Goal: Communication & Community: Participate in discussion

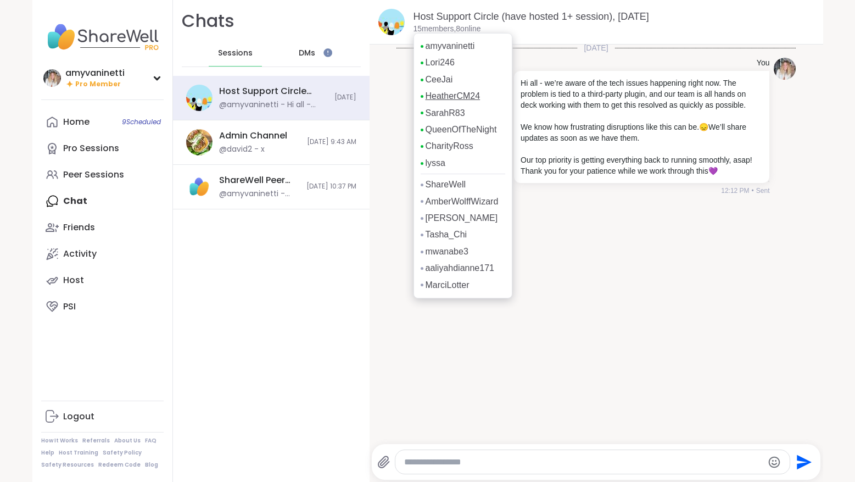
click at [438, 96] on link "HeatherCM24" at bounding box center [453, 96] width 55 height 12
click at [436, 114] on link "SarahR83" at bounding box center [446, 113] width 40 height 12
click at [445, 235] on link "Tasha_Chi" at bounding box center [447, 234] width 42 height 12
click at [442, 269] on link "mwanabe3" at bounding box center [447, 267] width 43 height 12
click at [449, 284] on link "aaliyahdianne171" at bounding box center [460, 284] width 69 height 12
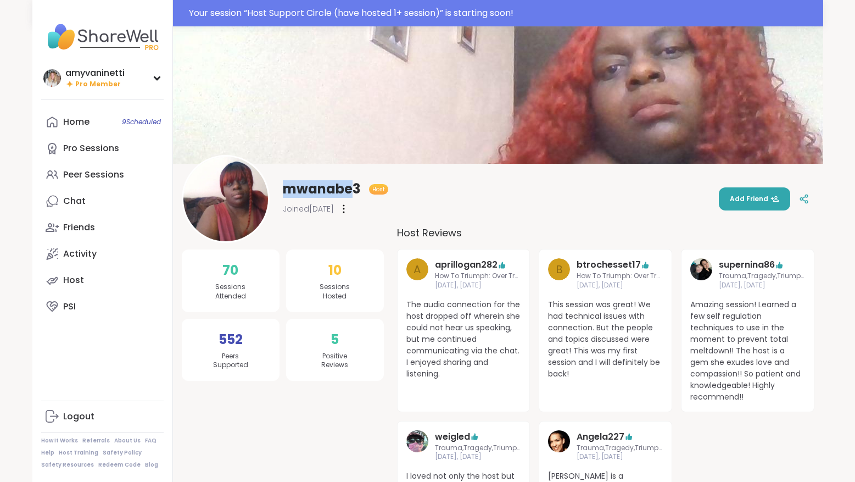
drag, startPoint x: 284, startPoint y: 190, endPoint x: 350, endPoint y: 189, distance: 66.4
click at [350, 189] on span "mwanabe3" at bounding box center [321, 189] width 77 height 18
copy span "mwanabe"
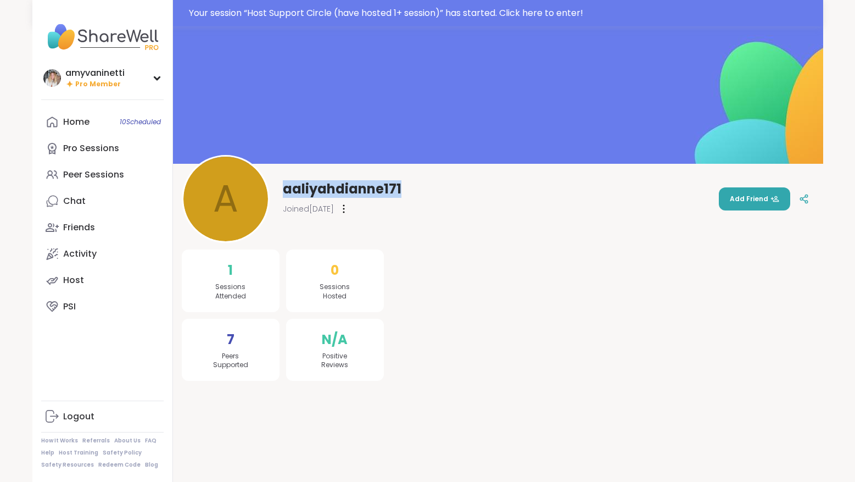
click at [282, 186] on div "a aaliyahdianne171 Joined Sep 2025 Add Friend" at bounding box center [498, 199] width 633 height 88
click at [302, 13] on div "Your session “ Host Support Circle (have hosted 1+ session) ” has started. Clic…" at bounding box center [503, 13] width 628 height 13
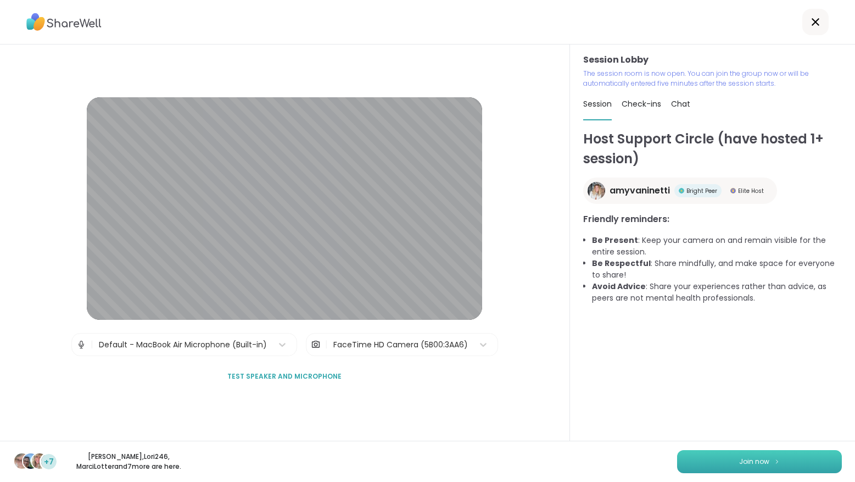
click at [725, 457] on button "Join now" at bounding box center [759, 461] width 165 height 23
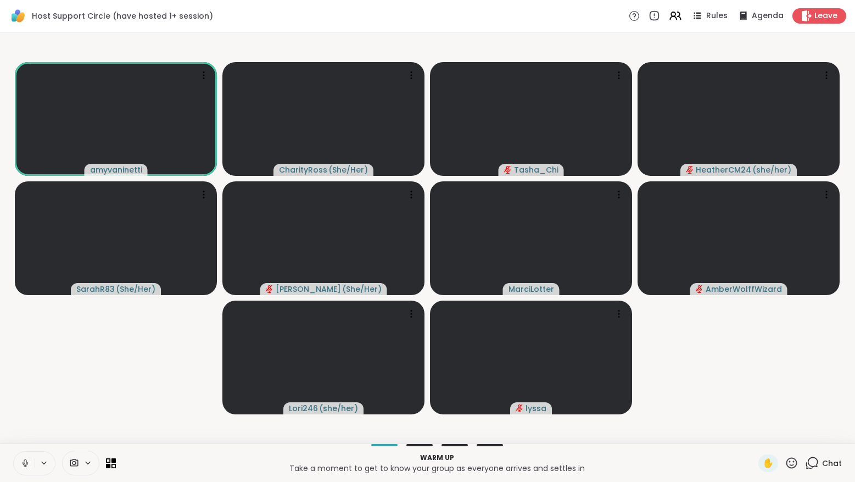
click at [813, 461] on icon at bounding box center [812, 463] width 14 height 14
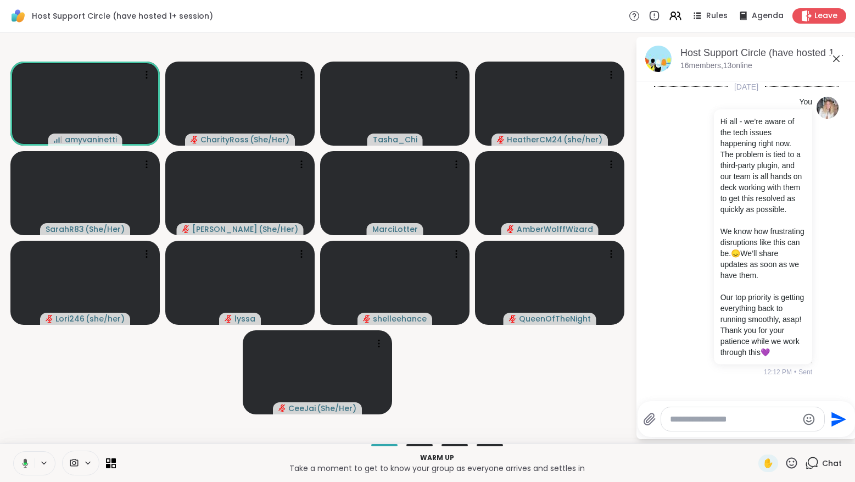
click at [705, 419] on textarea "Type your message" at bounding box center [734, 418] width 128 height 11
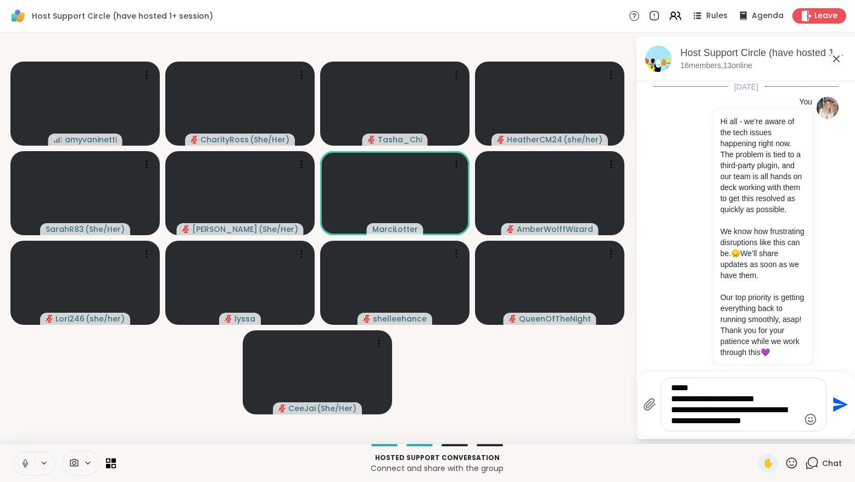
click at [671, 387] on textarea "**********" at bounding box center [735, 404] width 128 height 44
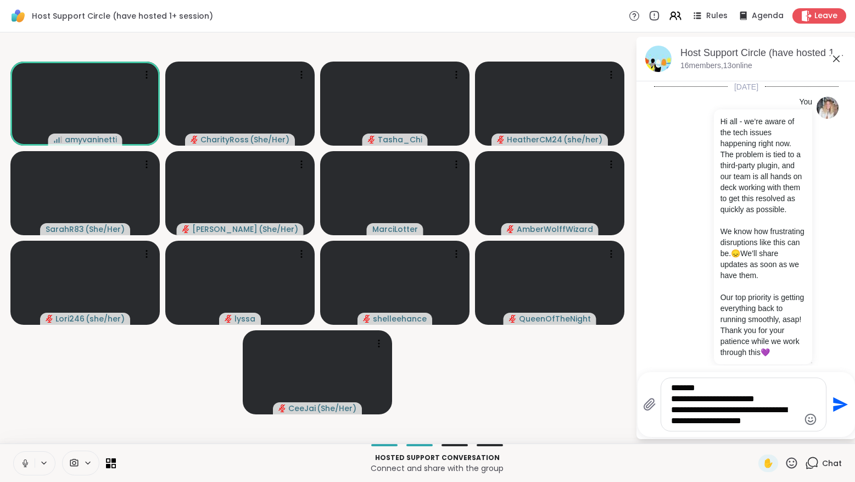
click at [671, 401] on textarea "**********" at bounding box center [735, 404] width 128 height 44
click at [671, 408] on textarea "**********" at bounding box center [735, 404] width 128 height 44
type textarea "**********"
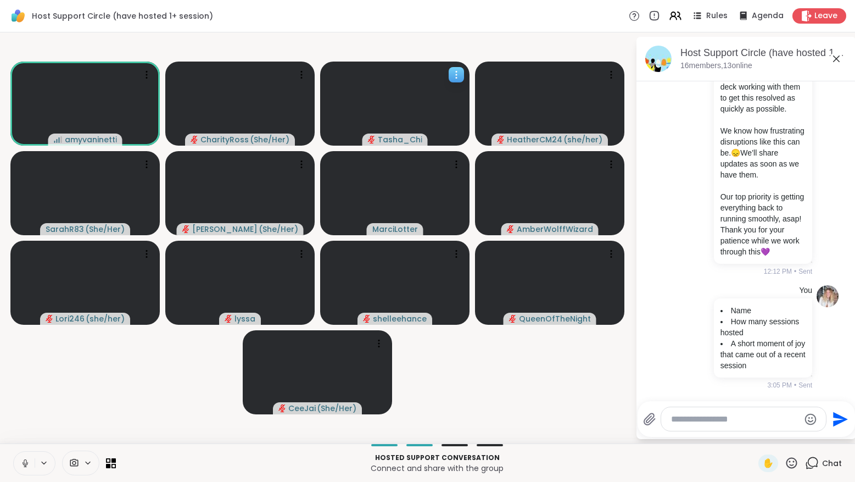
scroll to position [116, 0]
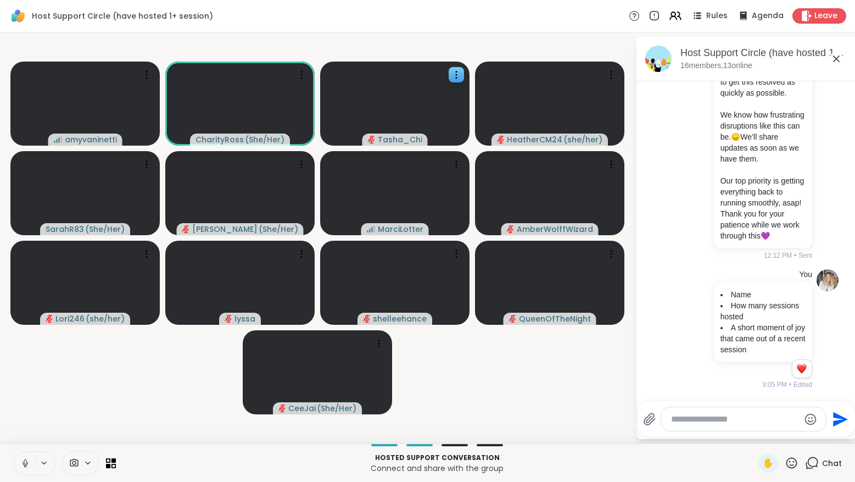
click at [795, 459] on icon at bounding box center [791, 462] width 11 height 11
click at [692, 434] on span "❤️" at bounding box center [686, 433] width 11 height 13
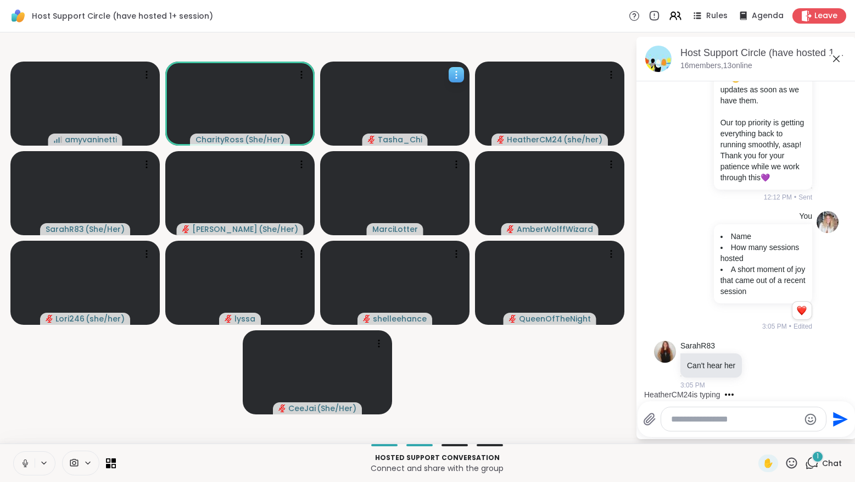
scroll to position [271, 0]
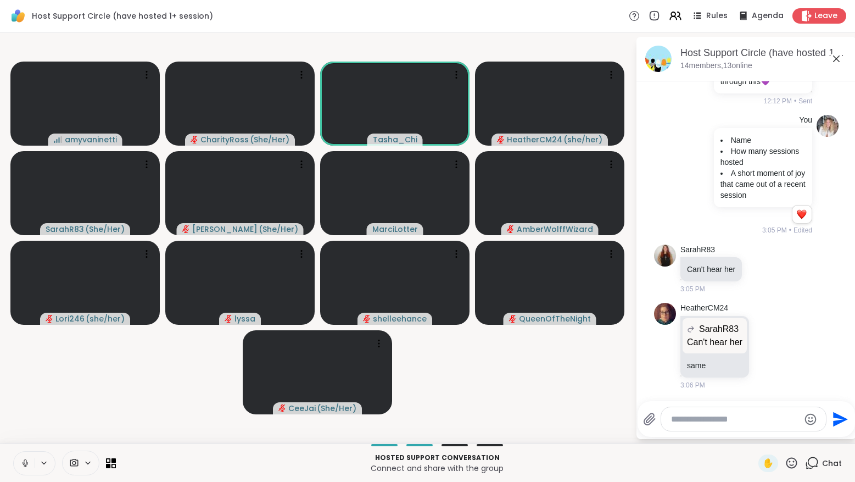
click at [706, 418] on textarea "Type your message" at bounding box center [735, 418] width 128 height 11
type textarea "*"
type textarea "**********"
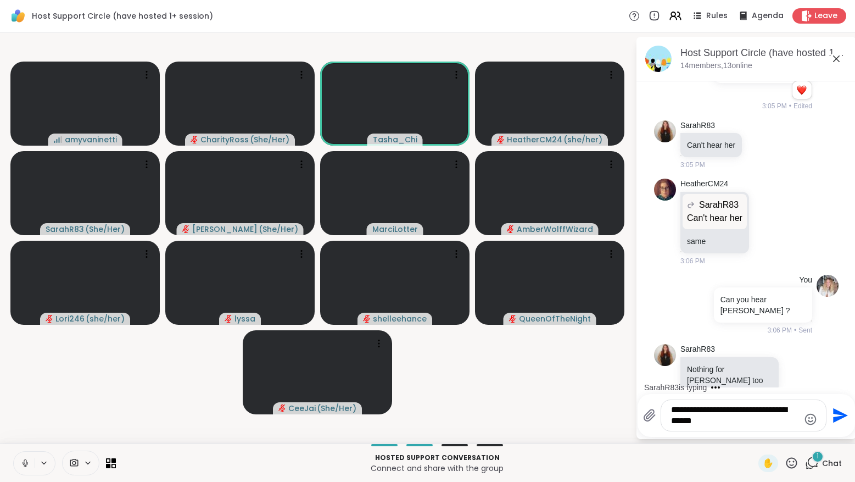
type textarea "**********"
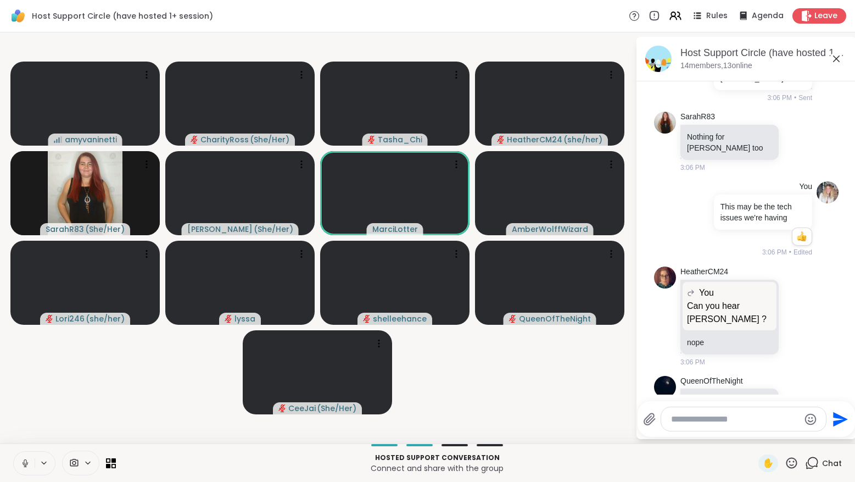
scroll to position [643, 0]
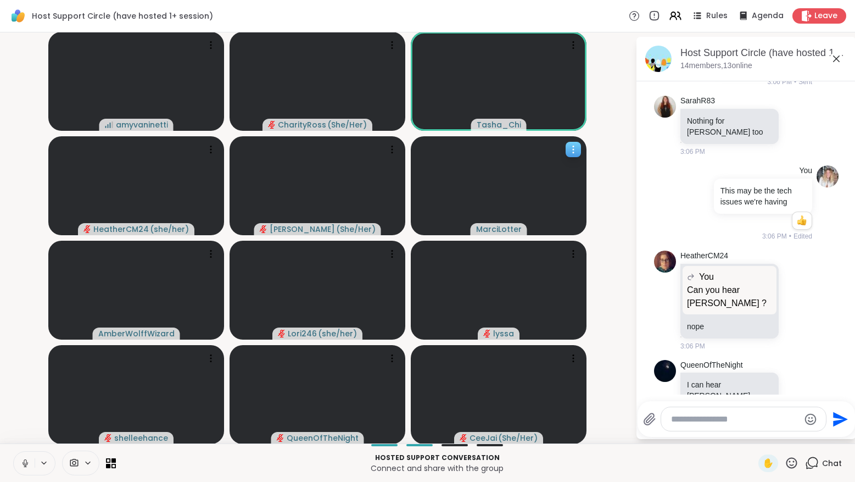
click at [574, 150] on icon at bounding box center [573, 149] width 11 height 11
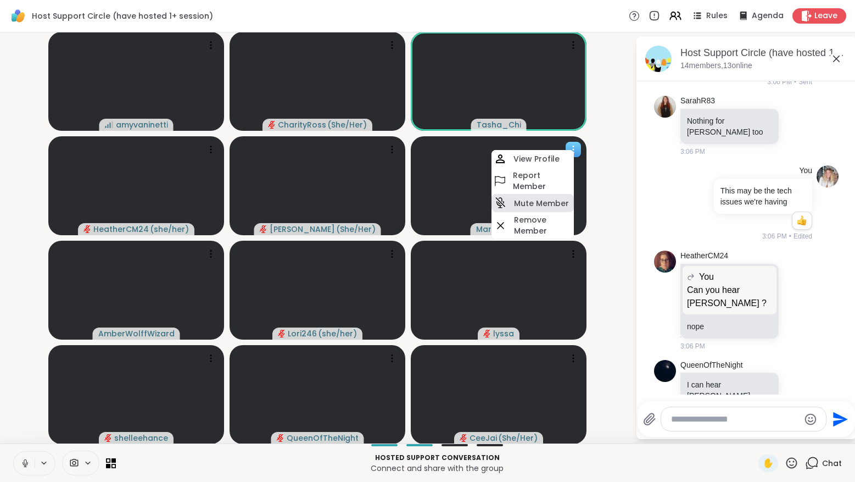
click at [546, 202] on h4 "Mute Member" at bounding box center [541, 203] width 55 height 11
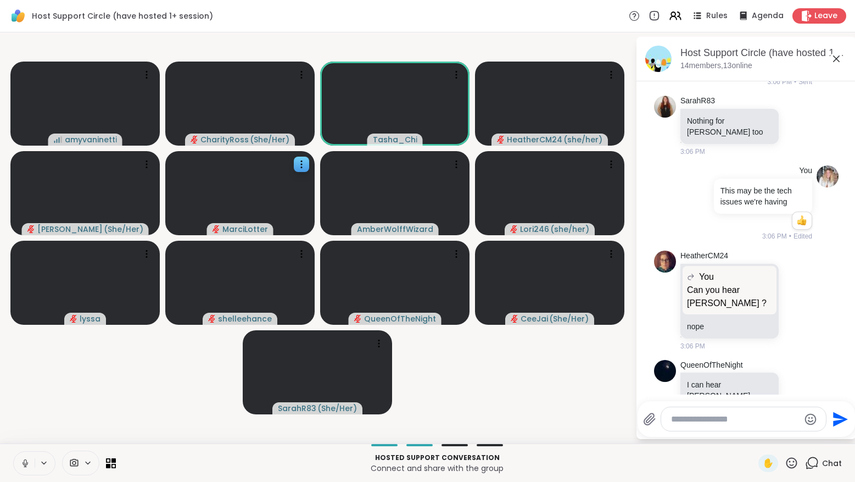
click at [676, 418] on textarea "Type your message" at bounding box center [735, 418] width 128 height 11
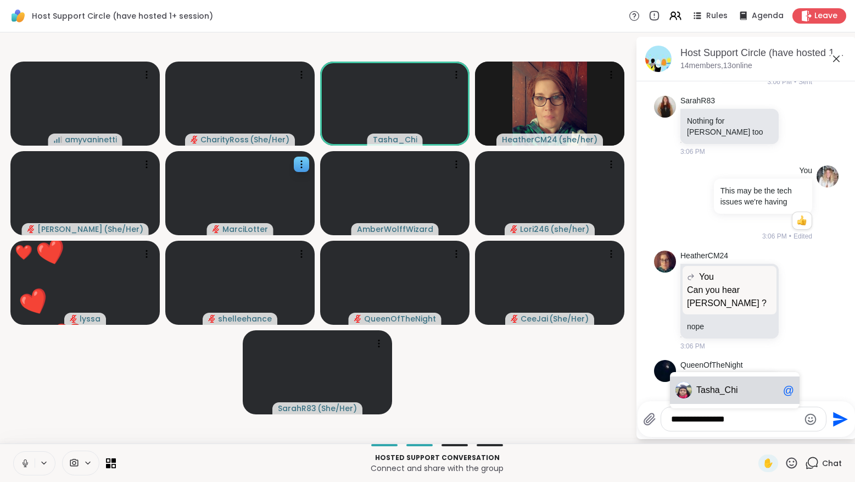
click at [716, 385] on span "sha_Chi" at bounding box center [722, 389] width 32 height 11
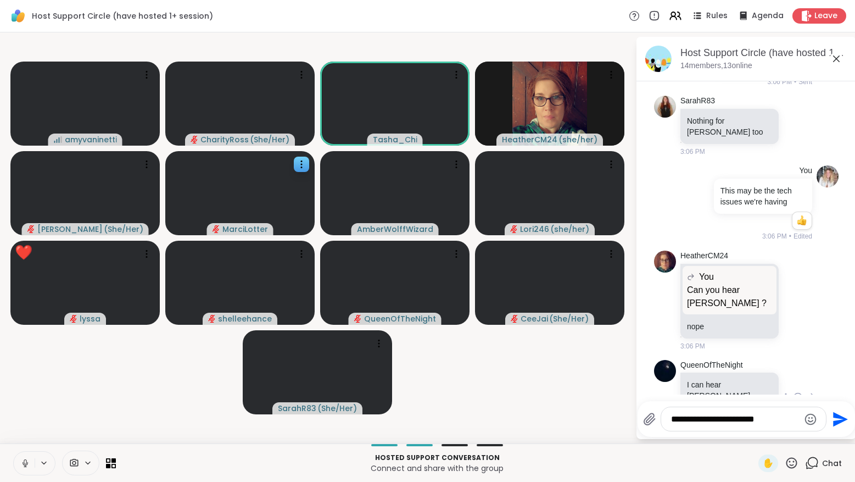
type textarea "**********"
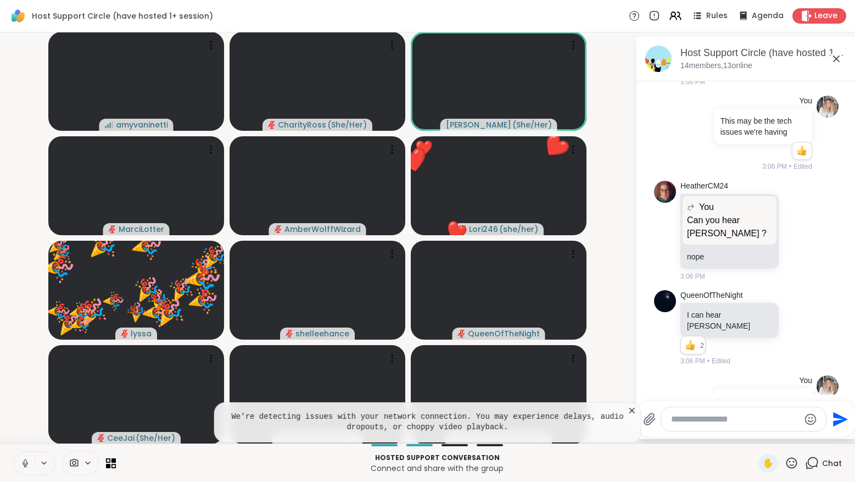
click at [631, 408] on icon at bounding box center [632, 410] width 11 height 11
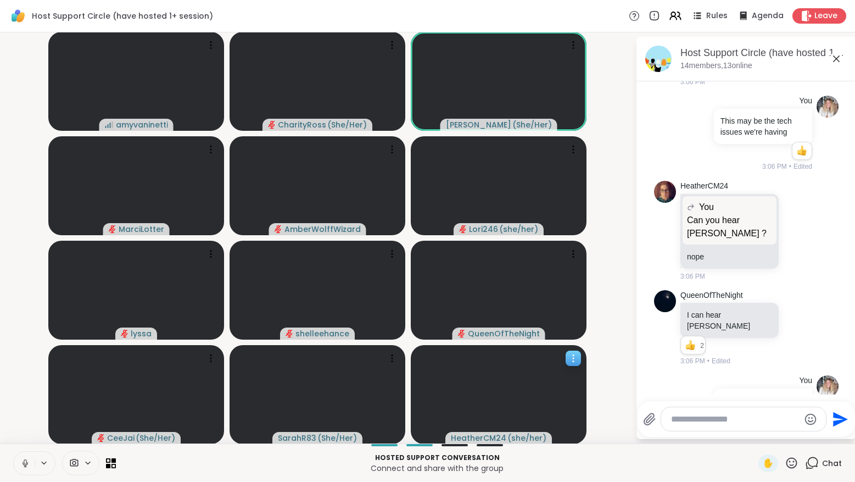
click at [571, 356] on icon at bounding box center [573, 358] width 11 height 11
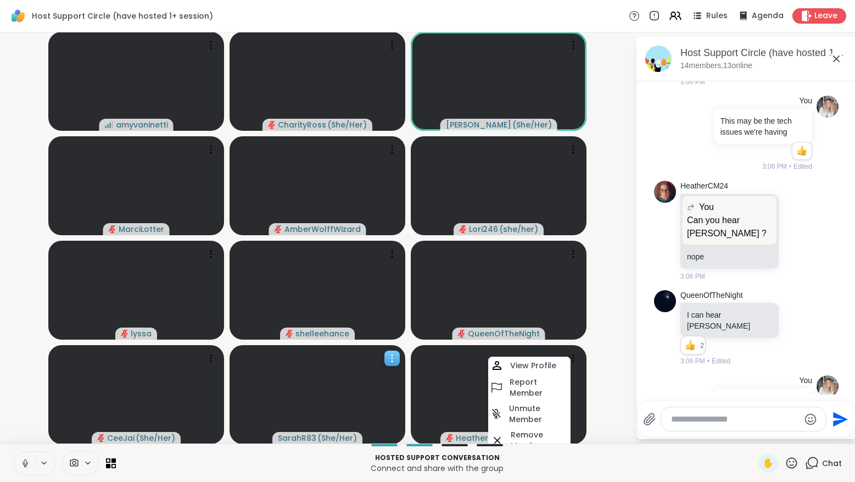
click at [396, 359] on icon at bounding box center [392, 358] width 11 height 11
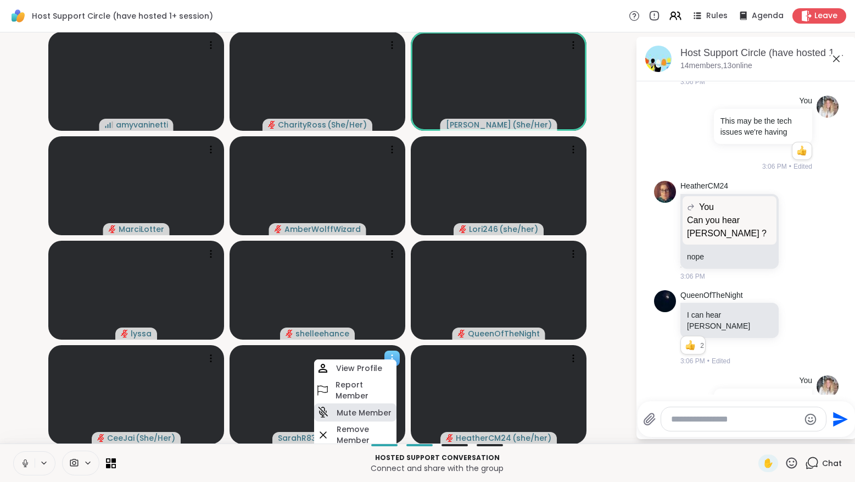
click at [367, 411] on h4 "Mute Member" at bounding box center [364, 412] width 55 height 11
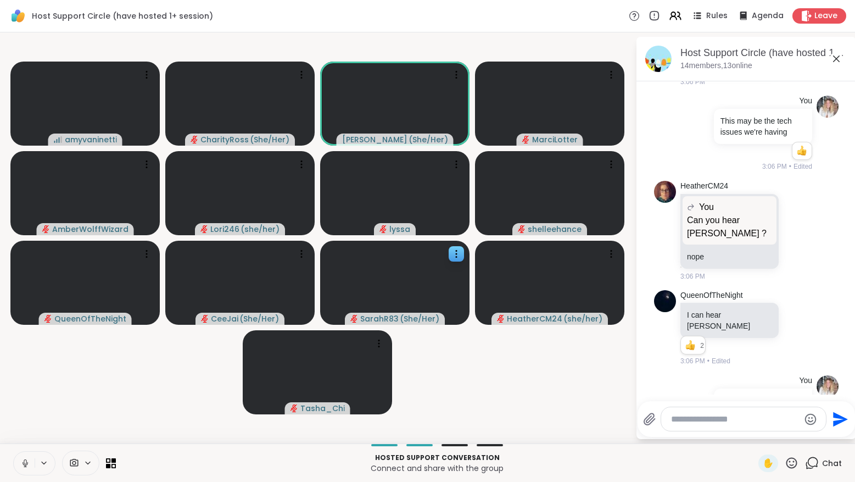
click at [793, 463] on icon at bounding box center [792, 463] width 14 height 14
click at [692, 433] on span "❤️" at bounding box center [686, 433] width 11 height 13
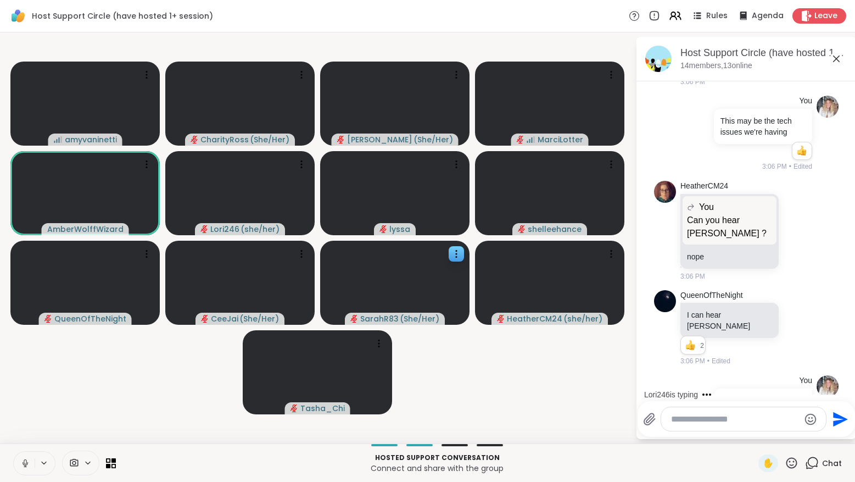
click at [794, 460] on icon at bounding box center [792, 463] width 14 height 14
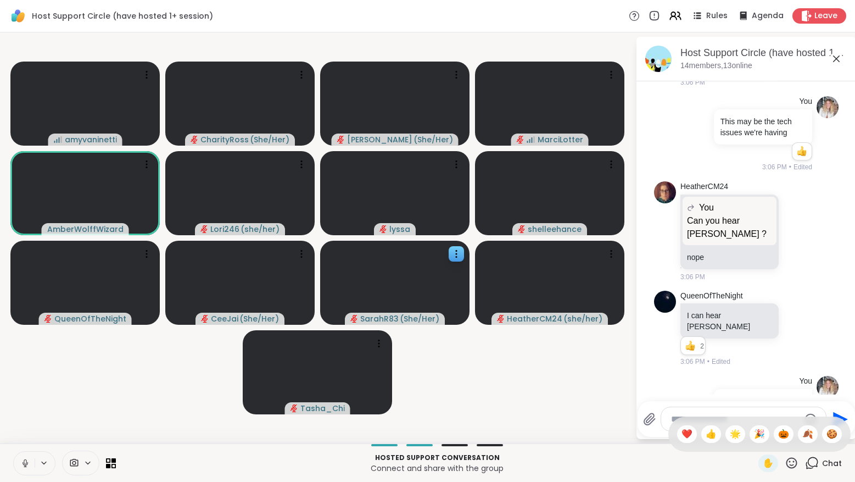
scroll to position [782, 0]
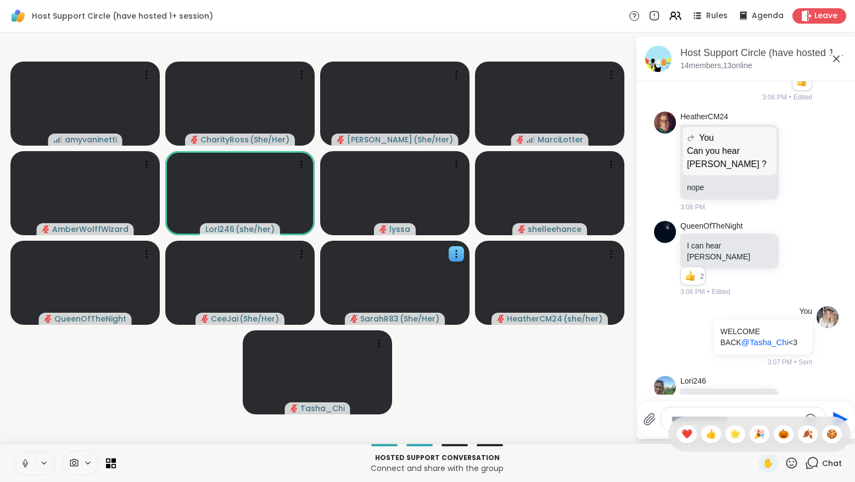
click at [508, 401] on video-player-container "amyvaninetti CharityRoss ( She/Her ) Susan ( She/Her ) MarciLotter AmberWolffWi…" at bounding box center [318, 238] width 622 height 402
click at [690, 423] on textarea "Type your message" at bounding box center [735, 418] width 128 height 11
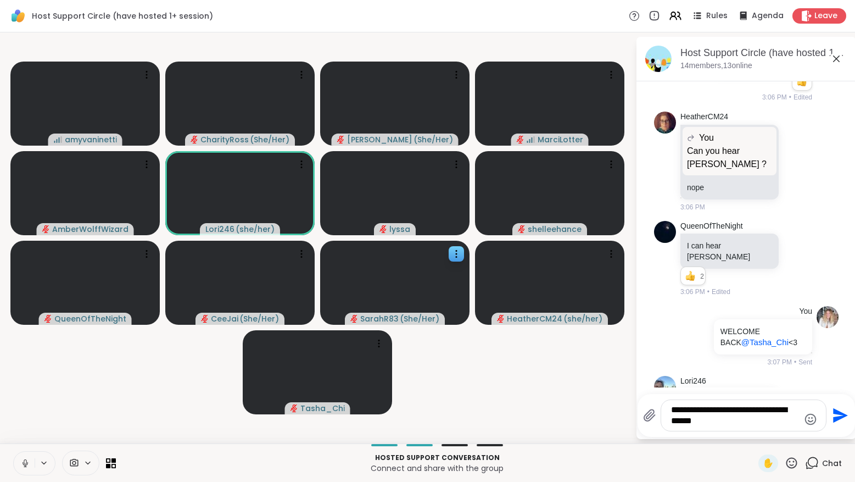
click at [789, 463] on icon at bounding box center [792, 463] width 14 height 14
click at [764, 432] on span "🎉" at bounding box center [759, 433] width 11 height 13
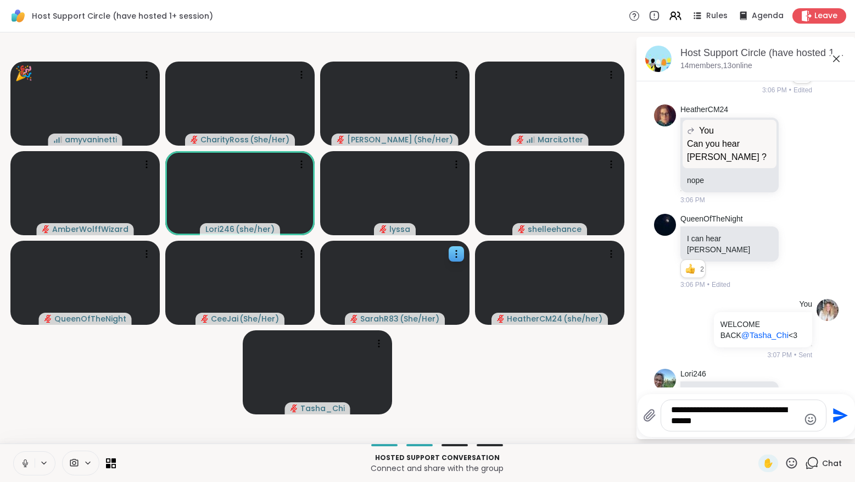
click at [750, 423] on textarea "**********" at bounding box center [735, 415] width 128 height 22
click at [792, 462] on icon at bounding box center [792, 463] width 14 height 14
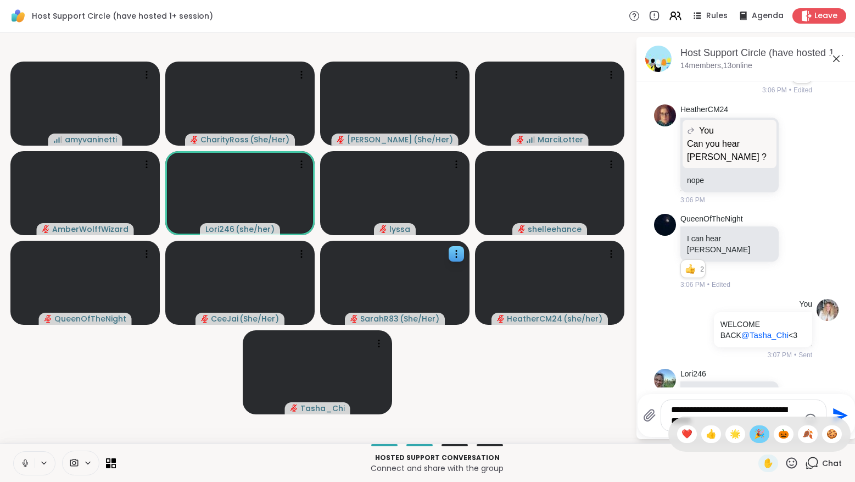
click at [765, 434] on span "🎉" at bounding box center [759, 433] width 11 height 13
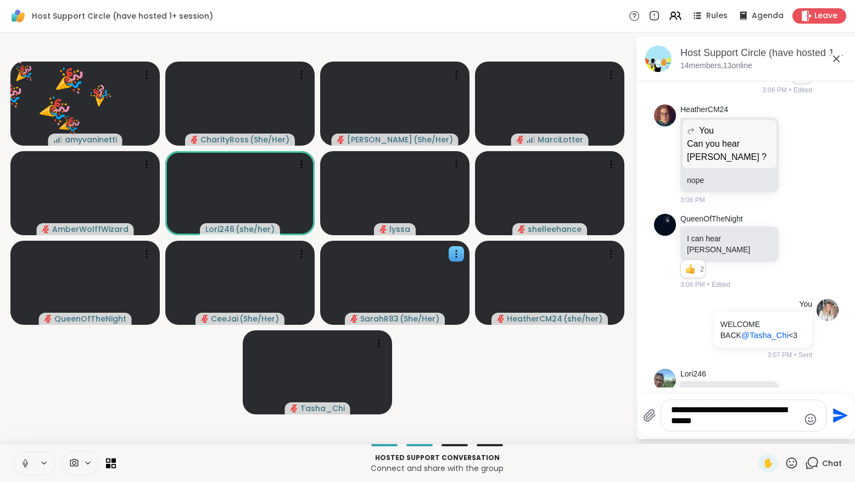
click at [673, 411] on textarea "**********" at bounding box center [735, 415] width 128 height 22
click at [753, 423] on textarea "**********" at bounding box center [735, 415] width 128 height 22
click at [812, 417] on icon "Emoji picker" at bounding box center [810, 418] width 13 height 13
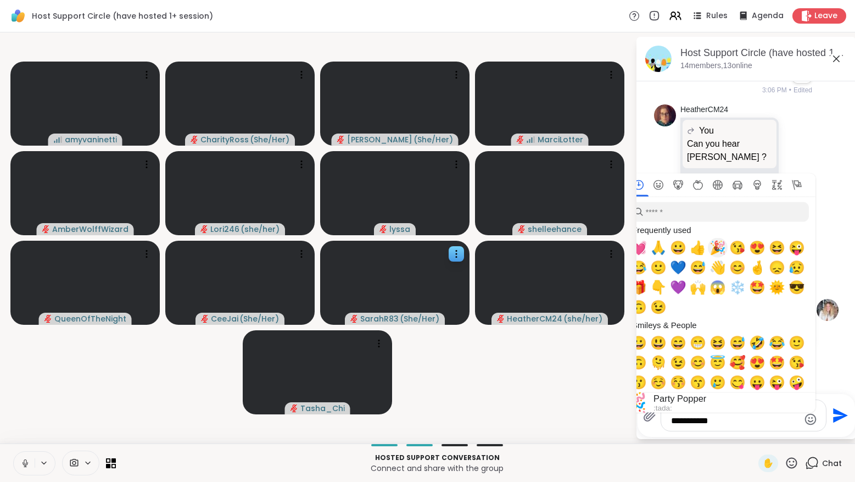
click at [717, 248] on span "🎉" at bounding box center [717, 247] width 16 height 15
type textarea "**********"
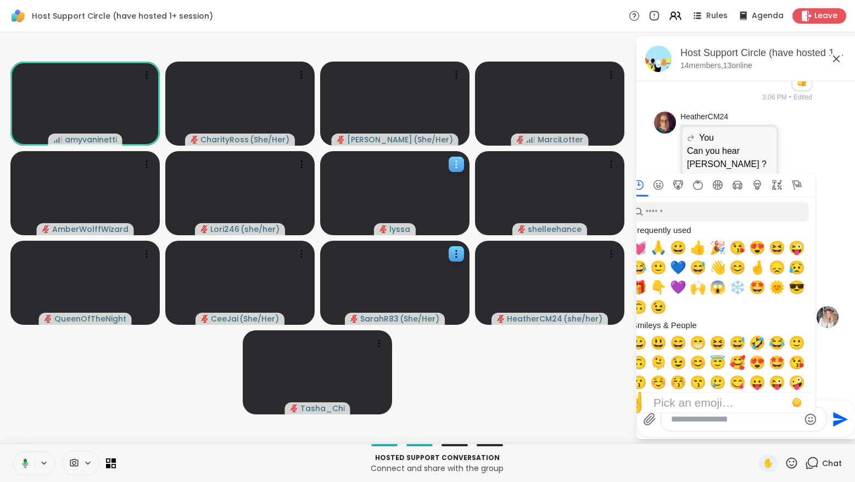
scroll to position [863, 0]
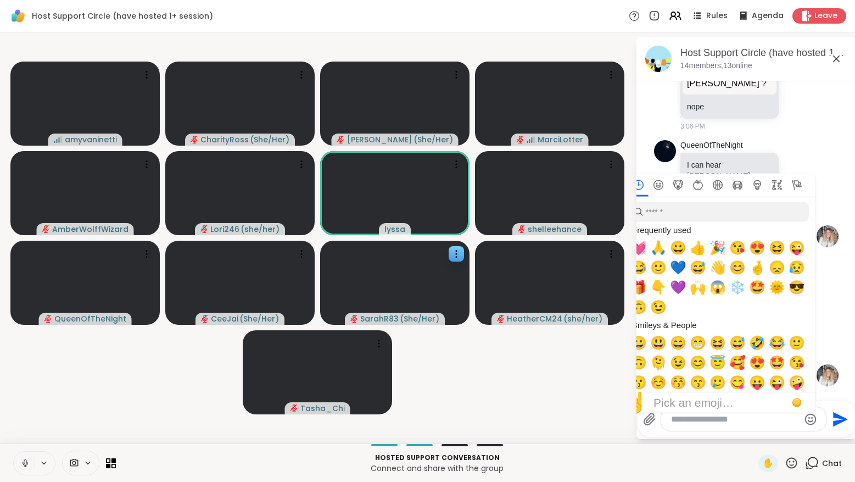
click at [599, 399] on video-player-container "amyvaninetti CharityRoss ( She/Her ) Susan ( She/Her ) MarciLotter AmberWolffWi…" at bounding box center [318, 238] width 622 height 402
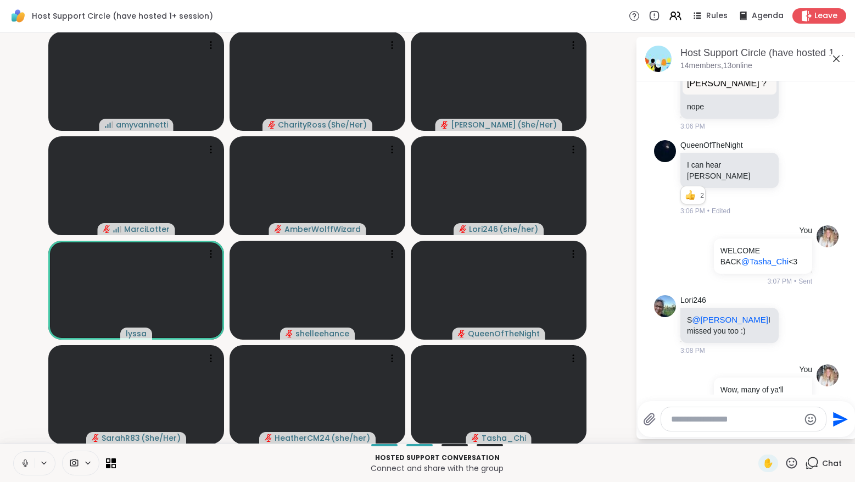
click at [794, 463] on icon at bounding box center [792, 463] width 14 height 14
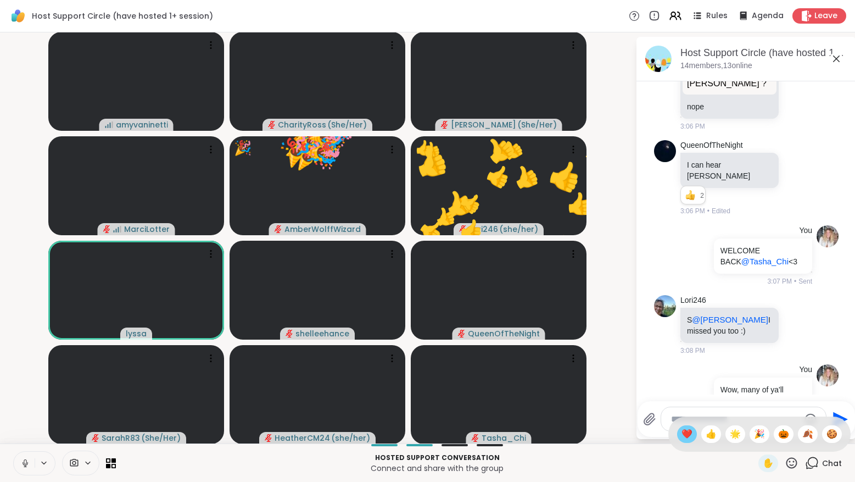
click at [692, 438] on span "❤️" at bounding box center [686, 433] width 11 height 13
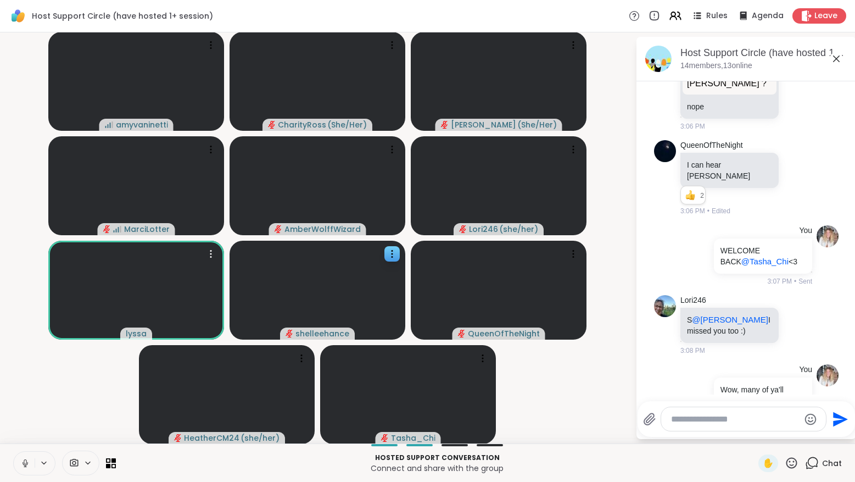
scroll to position [878, 0]
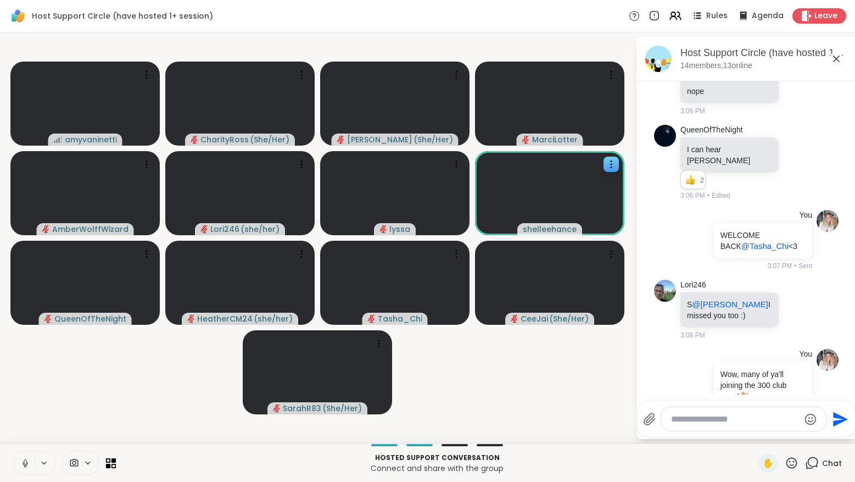
click at [792, 463] on icon at bounding box center [792, 463] width 14 height 14
click at [741, 434] on span "🌟" at bounding box center [735, 433] width 11 height 13
click at [685, 417] on textarea "Type your message" at bounding box center [735, 418] width 128 height 11
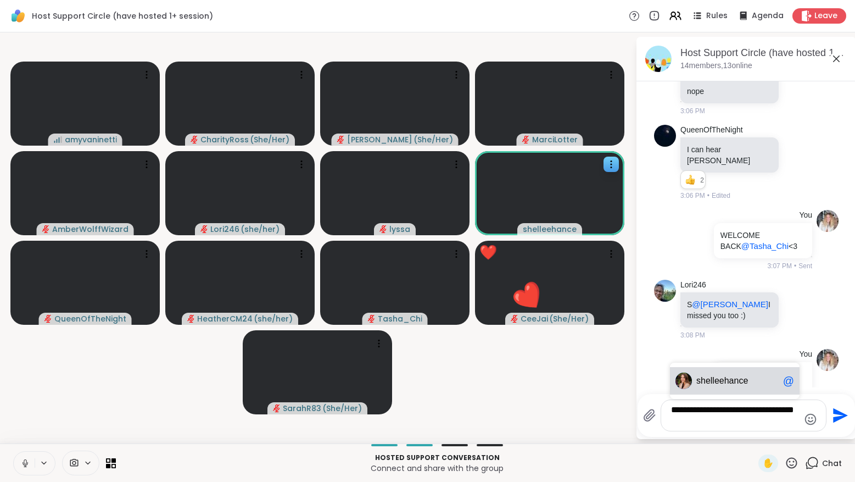
click at [707, 375] on span "she" at bounding box center [703, 380] width 14 height 11
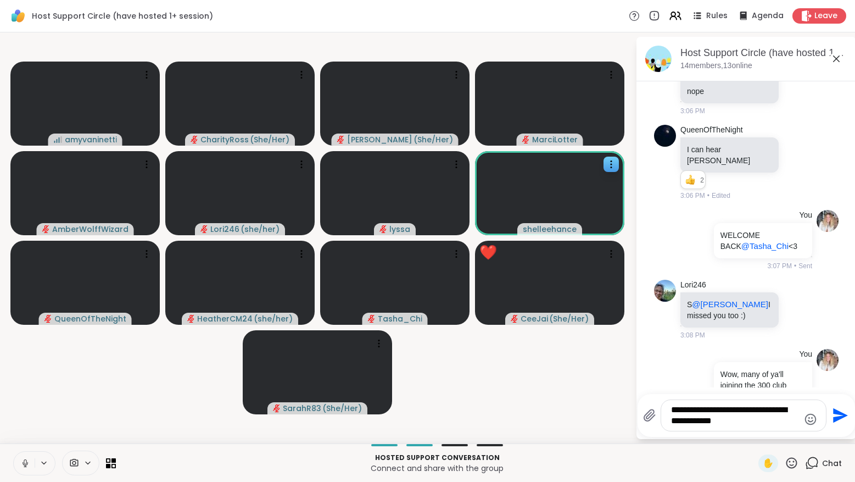
type textarea "**********"
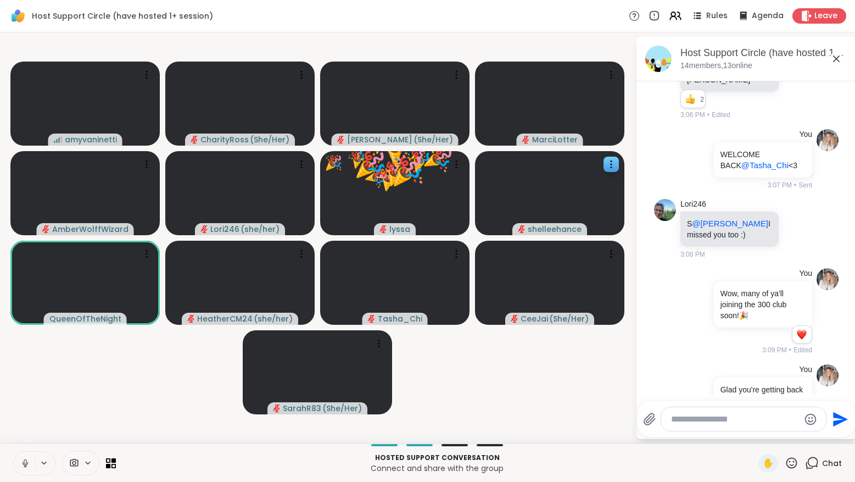
click at [795, 461] on icon at bounding box center [791, 462] width 11 height 11
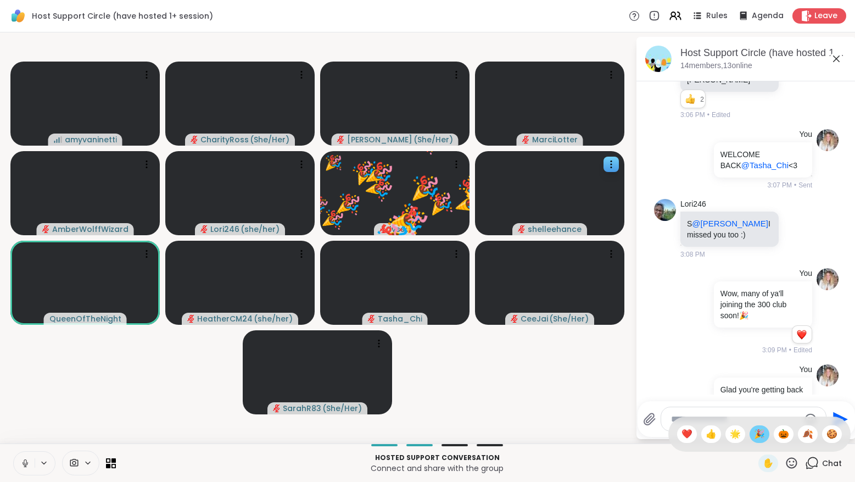
click at [765, 432] on span "🎉" at bounding box center [759, 433] width 11 height 13
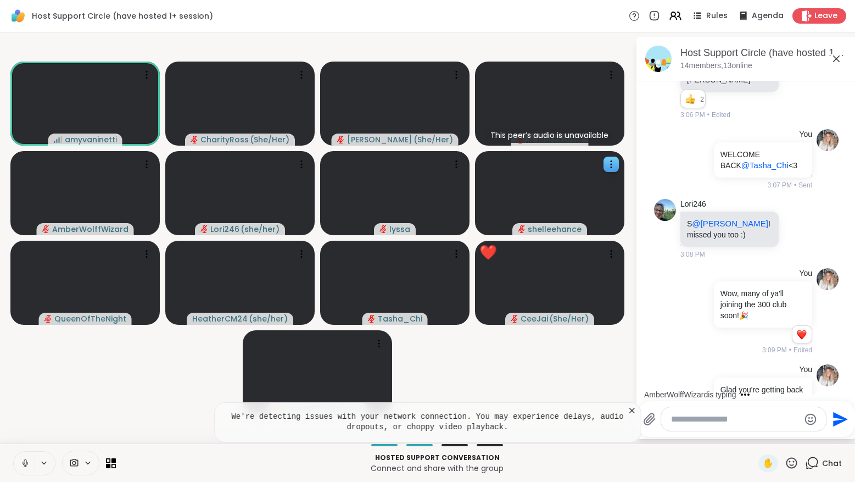
click at [631, 408] on icon at bounding box center [632, 410] width 11 height 11
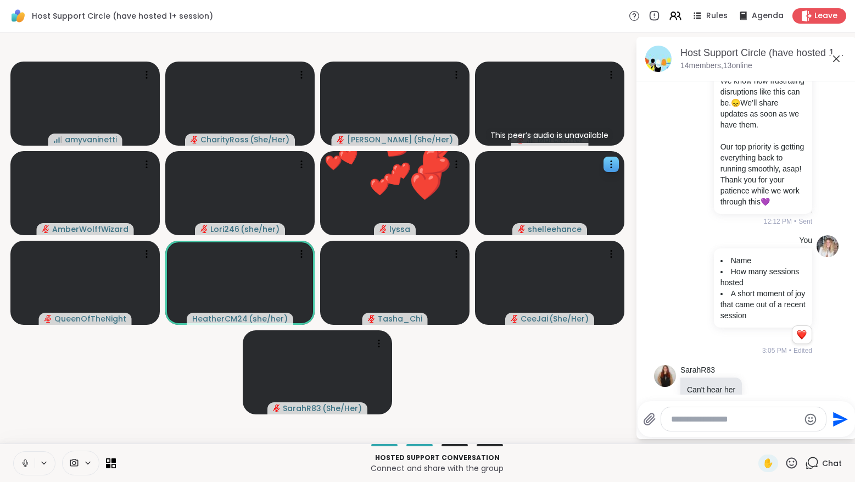
scroll to position [170, 0]
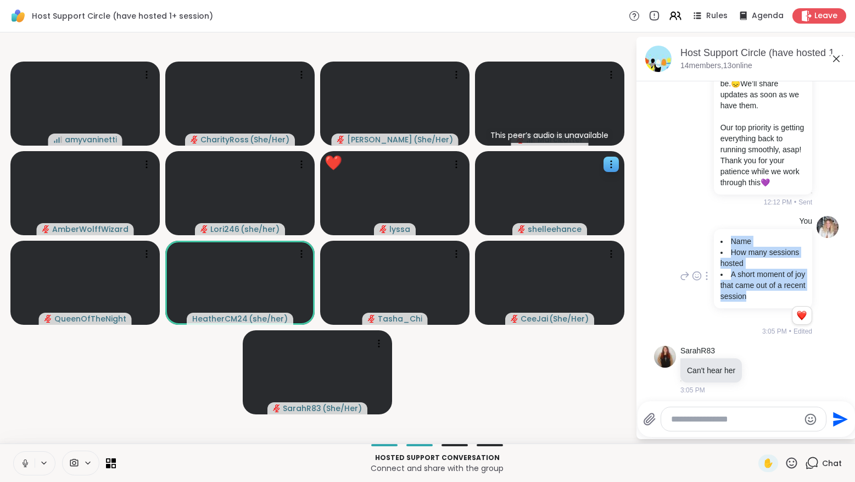
drag, startPoint x: 776, startPoint y: 297, endPoint x: 720, endPoint y: 237, distance: 82.0
click at [720, 237] on ul "Name How many sessions hosted A short moment of joy that came out of a recent s…" at bounding box center [762, 269] width 85 height 66
copy ul "Name How many sessions hosted A short moment of joy that came out of a recent s…"
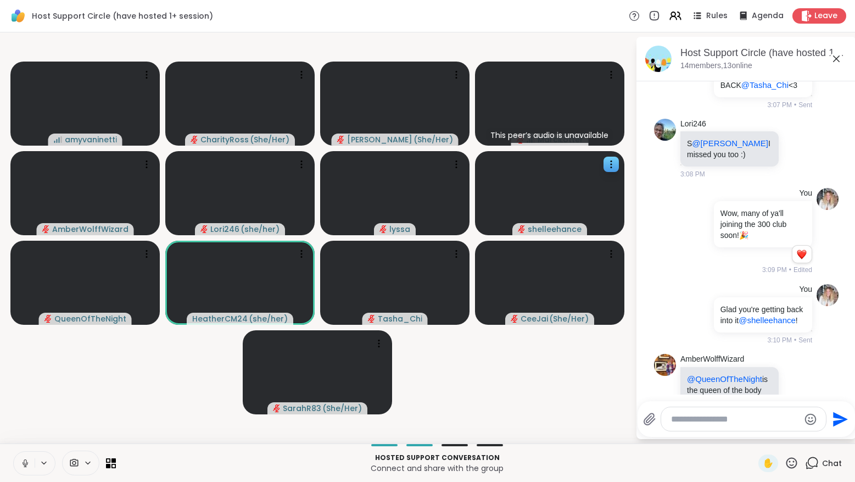
click at [697, 418] on textarea "Type your message" at bounding box center [735, 418] width 128 height 11
paste textarea "**********"
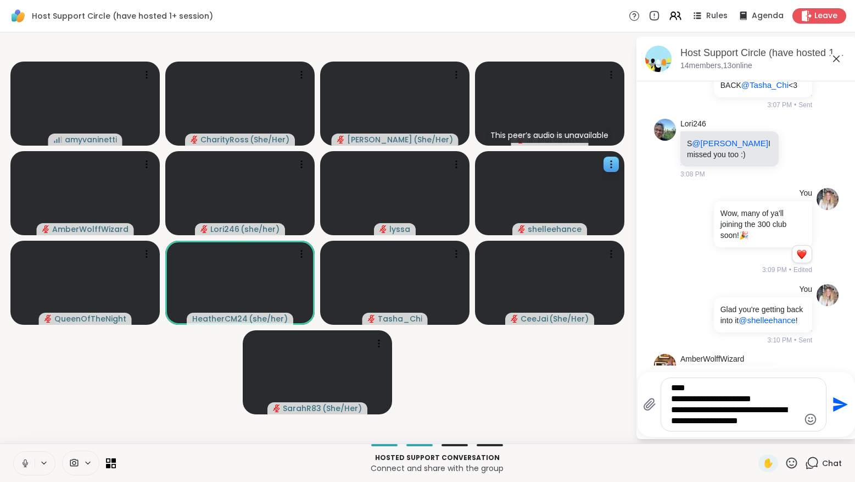
scroll to position [1084, 0]
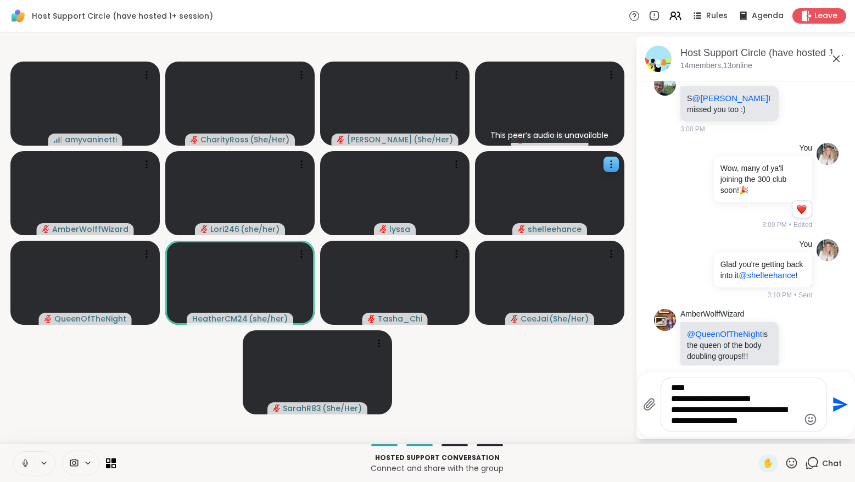
click at [674, 387] on textarea "**********" at bounding box center [735, 404] width 128 height 44
click at [672, 387] on textarea "**********" at bounding box center [735, 404] width 128 height 44
click at [671, 398] on textarea "**********" at bounding box center [735, 404] width 128 height 44
click at [672, 410] on textarea "**********" at bounding box center [735, 404] width 128 height 44
type textarea "**********"
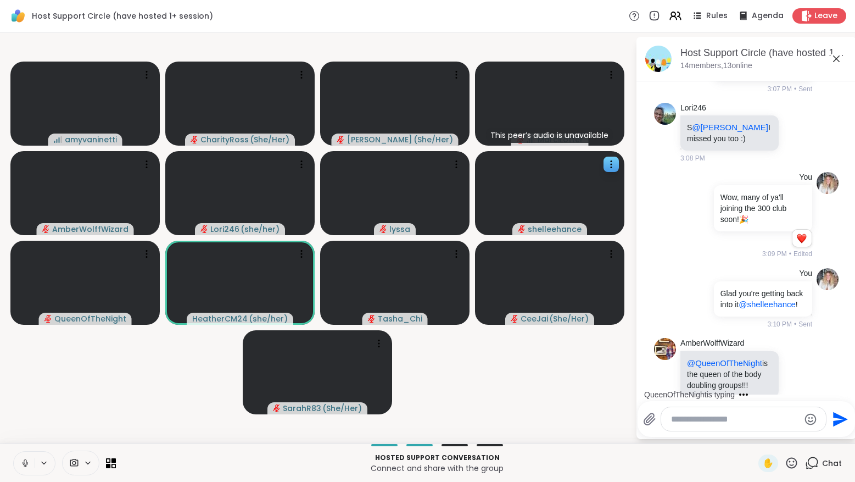
scroll to position [1169, 0]
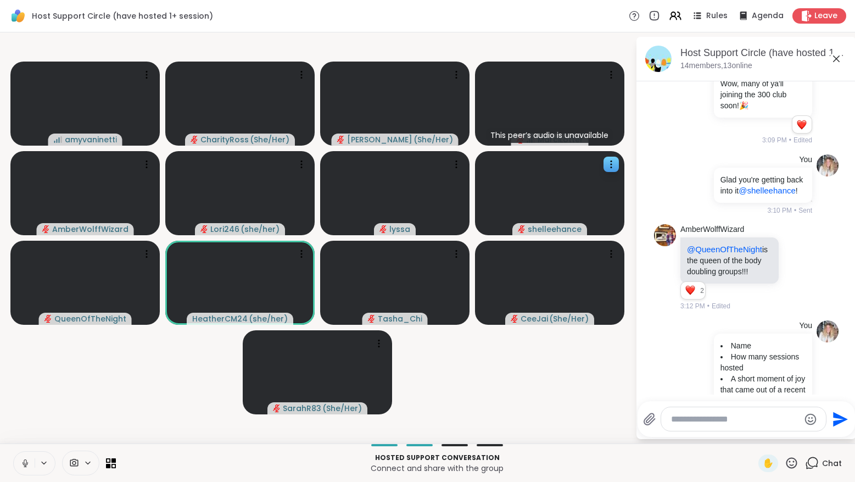
click at [792, 465] on icon at bounding box center [791, 462] width 11 height 11
click at [741, 435] on span "🌟" at bounding box center [735, 433] width 11 height 13
click at [24, 463] on icon at bounding box center [25, 463] width 10 height 10
click at [24, 461] on icon at bounding box center [25, 463] width 10 height 10
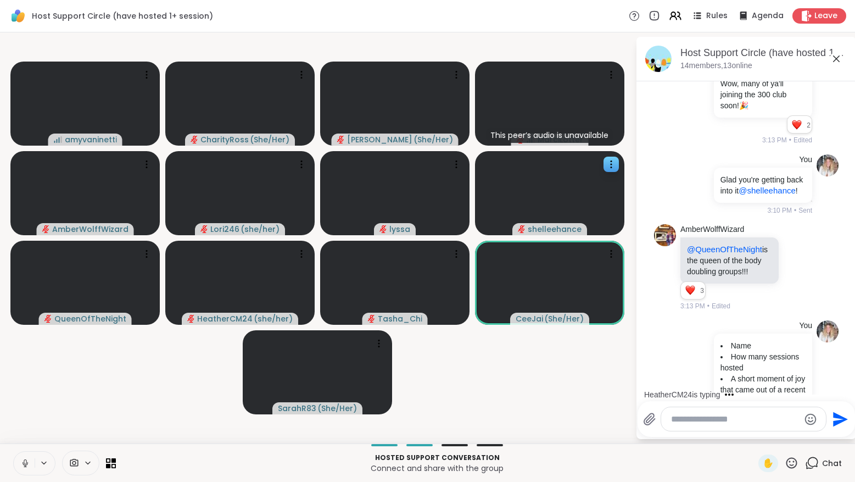
click at [792, 461] on icon at bounding box center [792, 463] width 14 height 14
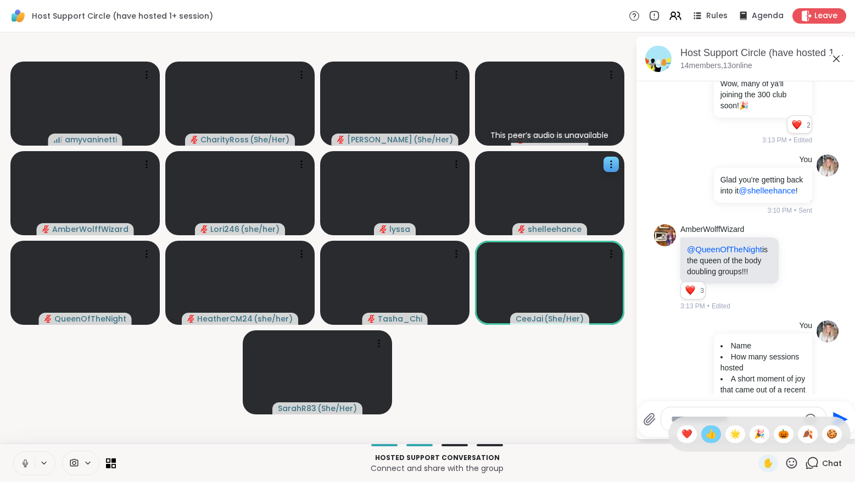
click at [717, 433] on span "👍" at bounding box center [711, 433] width 11 height 13
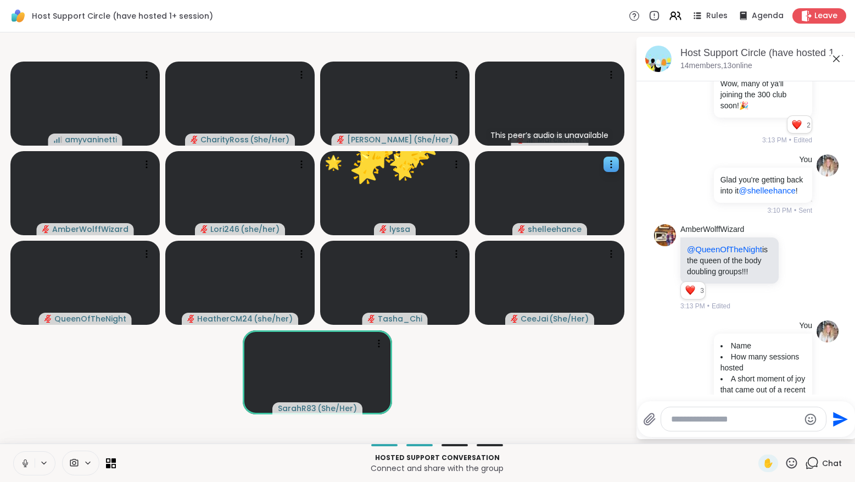
click at [795, 461] on icon at bounding box center [792, 463] width 14 height 14
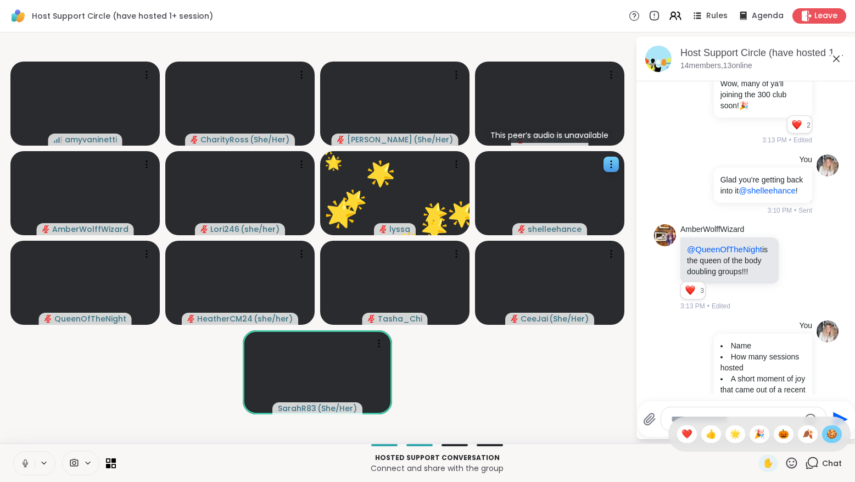
click at [829, 434] on span "🍪" at bounding box center [831, 433] width 11 height 13
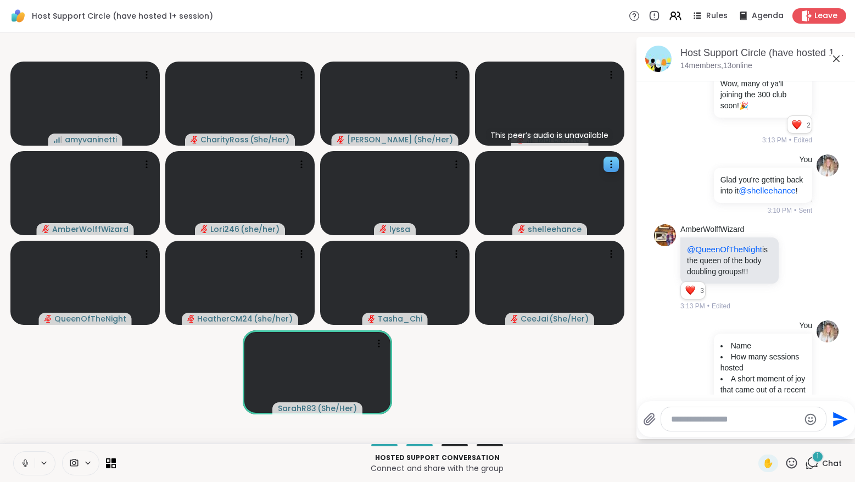
scroll to position [1227, 0]
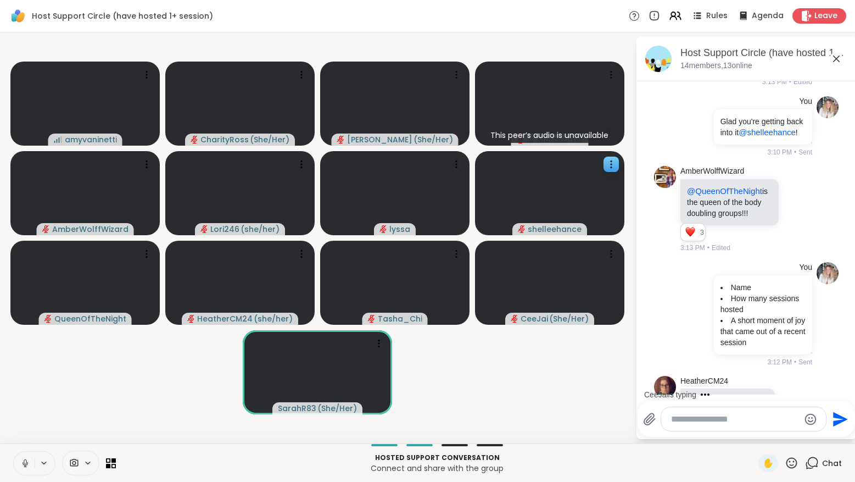
click at [689, 424] on textarea "Type your message" at bounding box center [735, 418] width 128 height 11
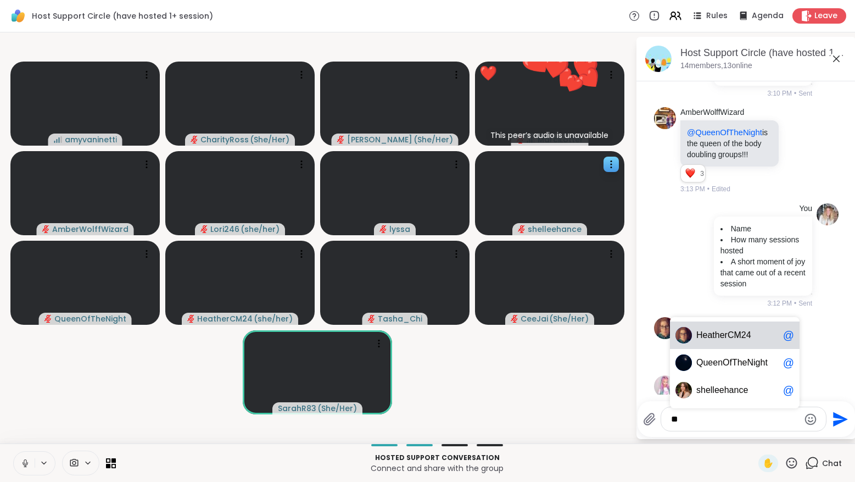
type textarea "*"
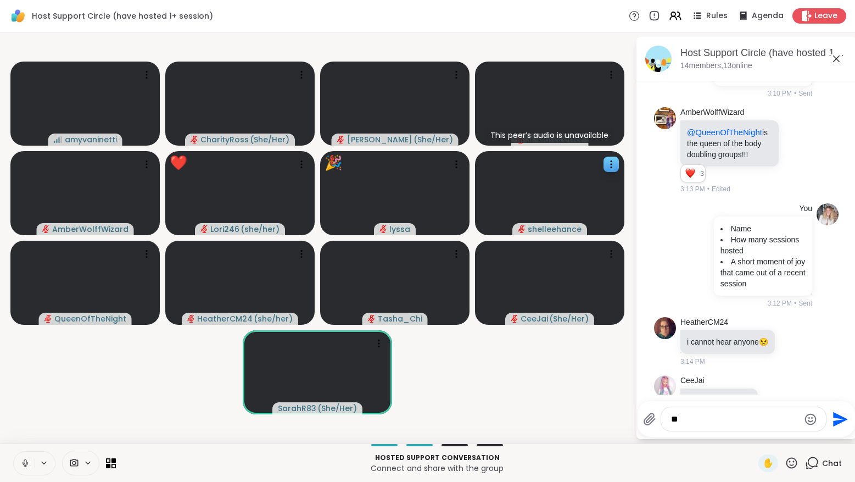
type textarea "*"
click at [788, 463] on icon at bounding box center [792, 463] width 14 height 14
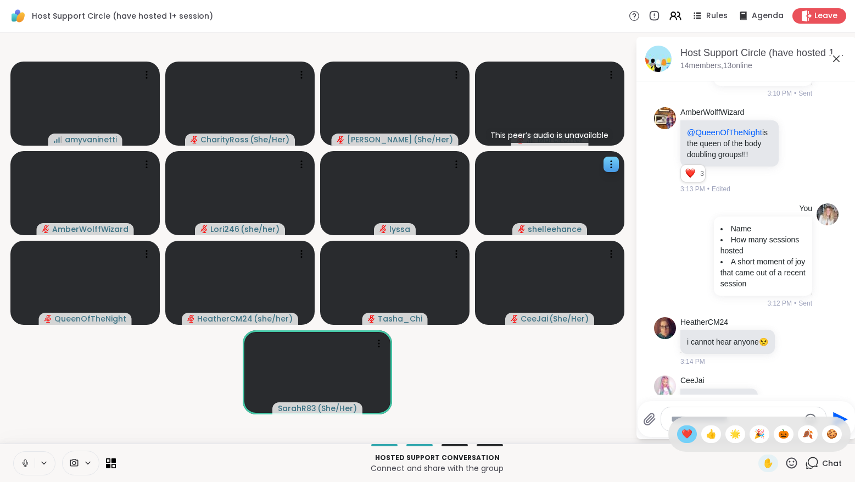
click at [692, 432] on span "❤️" at bounding box center [686, 433] width 11 height 13
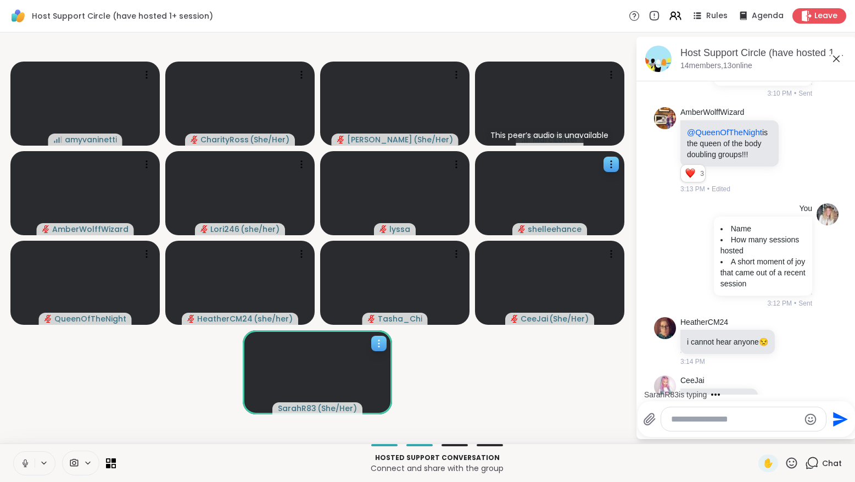
click at [380, 344] on icon at bounding box center [378, 343] width 11 height 11
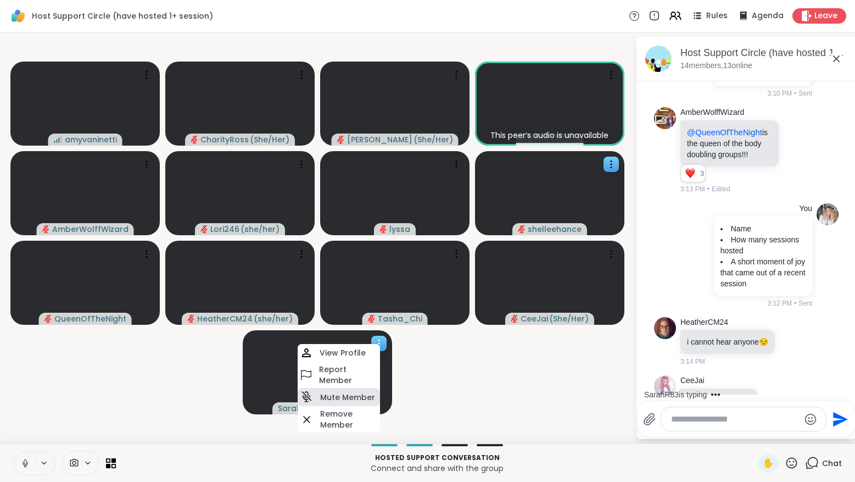
click at [353, 398] on h4 "Mute Member" at bounding box center [347, 397] width 55 height 11
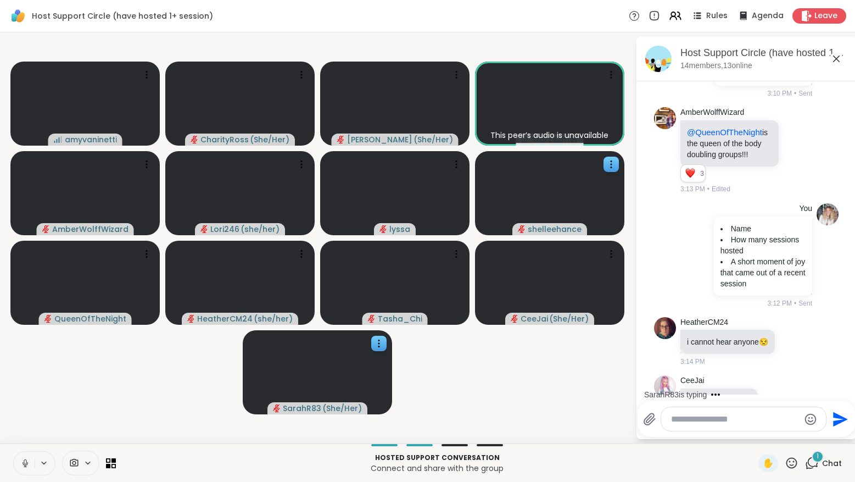
scroll to position [1344, 0]
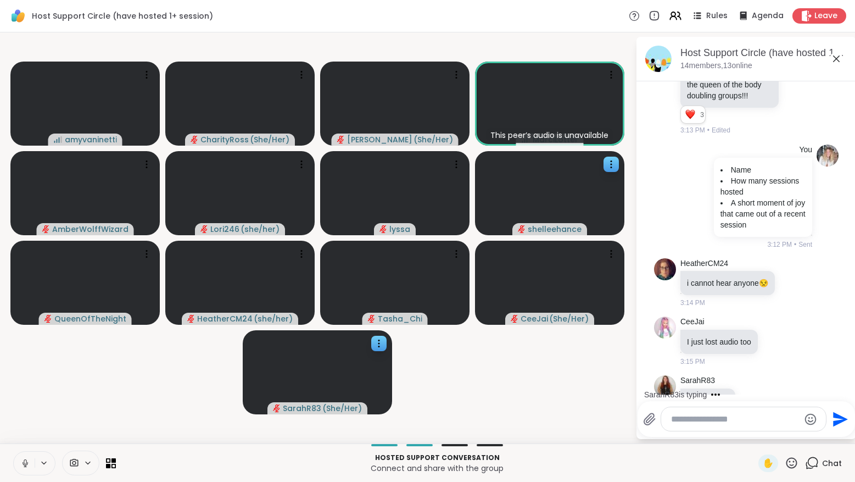
click at [683, 417] on textarea "Type your message" at bounding box center [735, 418] width 128 height 11
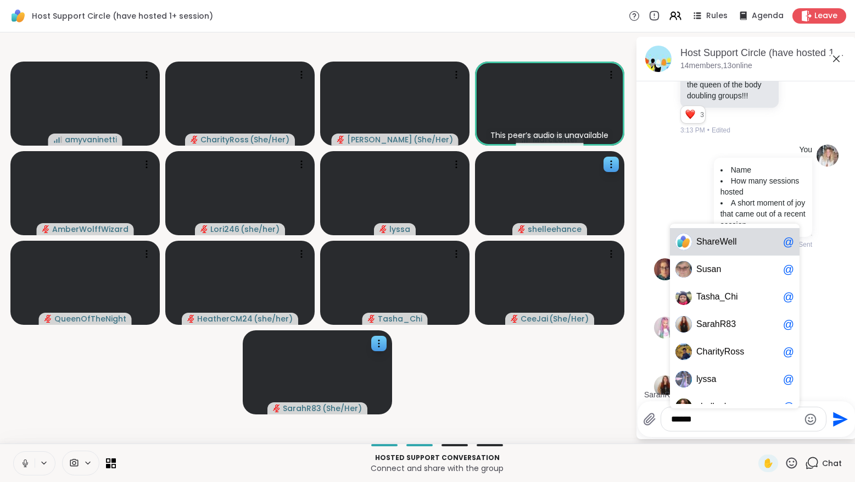
scroll to position [1402, 0]
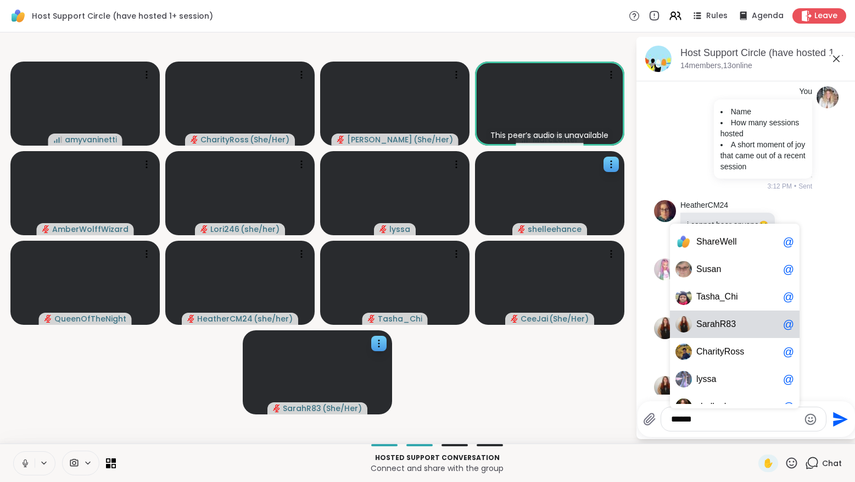
click at [717, 323] on span "arahR83" at bounding box center [718, 323] width 33 height 11
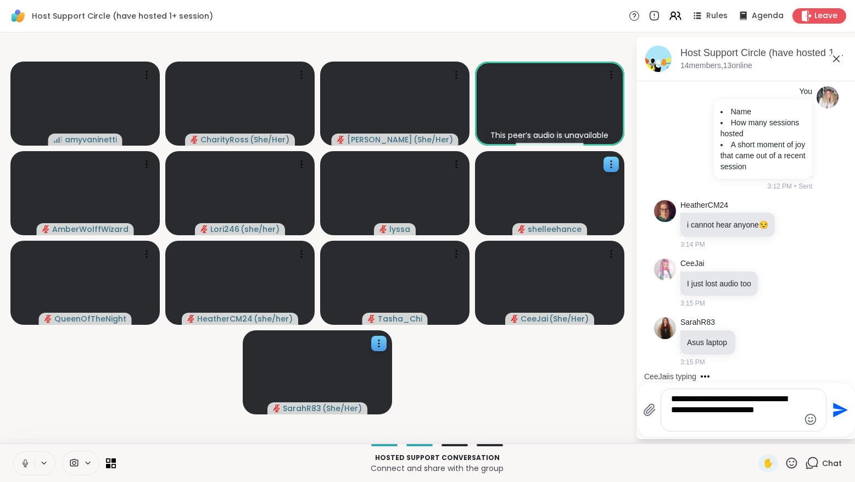
type textarea "**********"
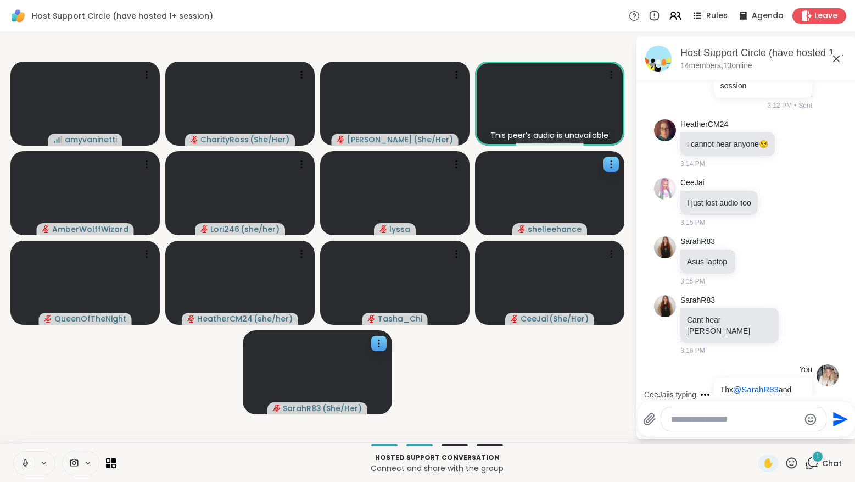
scroll to position [1552, 0]
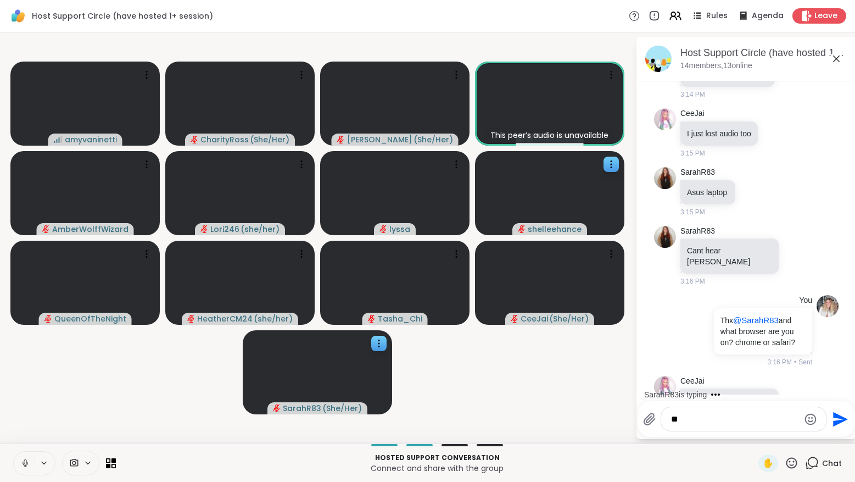
type textarea "*"
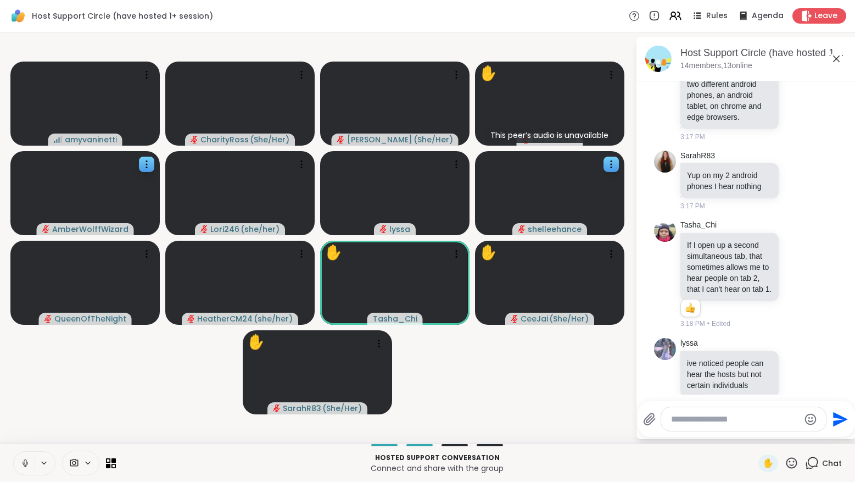
scroll to position [2185, 0]
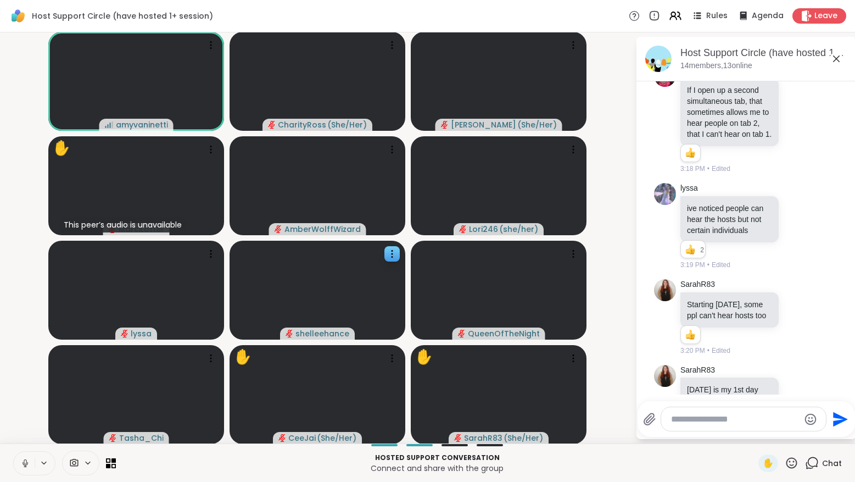
click at [25, 465] on icon at bounding box center [25, 462] width 5 height 3
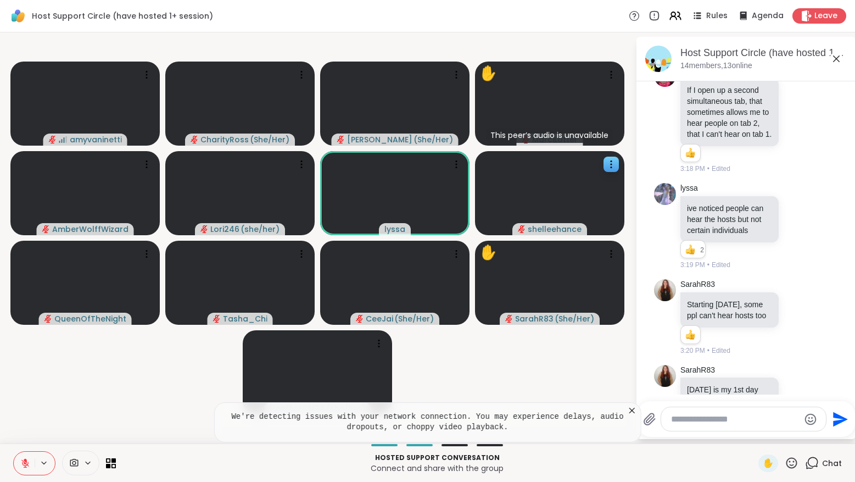
click at [22, 465] on icon at bounding box center [25, 463] width 10 height 10
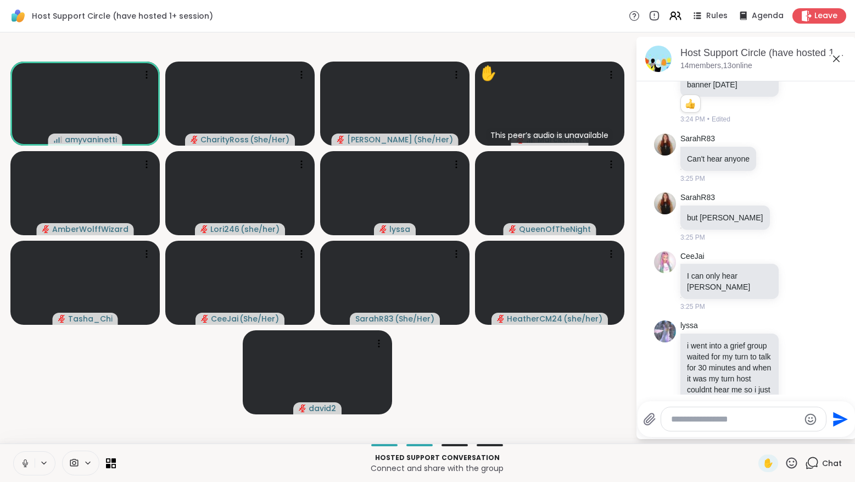
scroll to position [2936, 0]
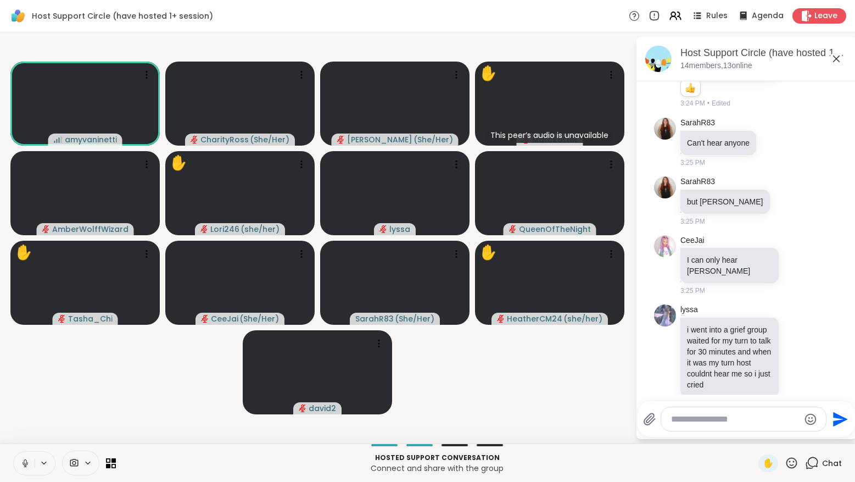
click at [838, 58] on icon at bounding box center [836, 58] width 13 height 13
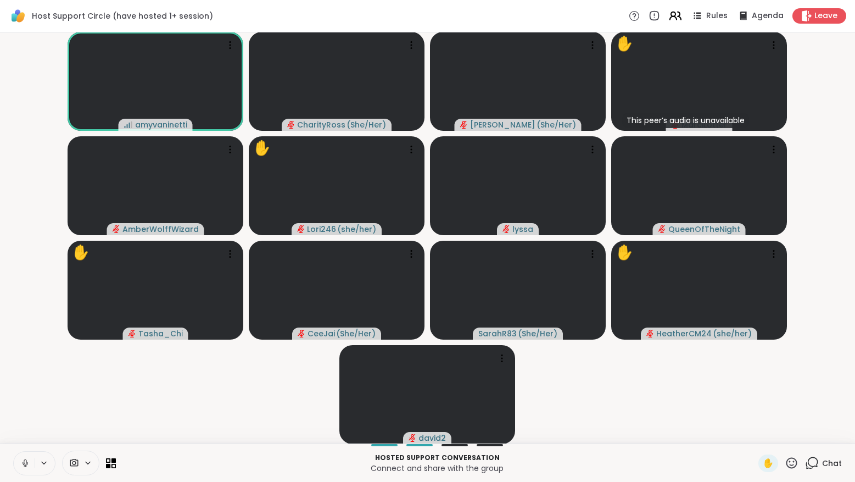
click at [675, 14] on icon at bounding box center [673, 14] width 4 height 4
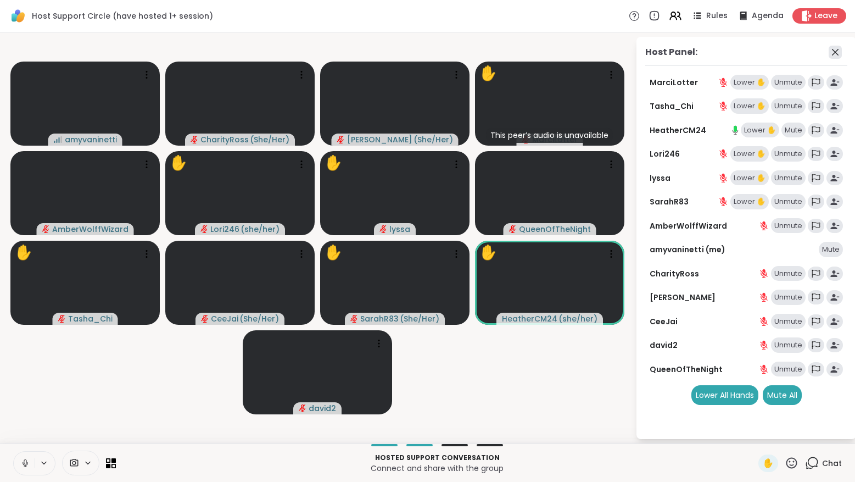
click at [837, 48] on icon at bounding box center [835, 52] width 13 height 13
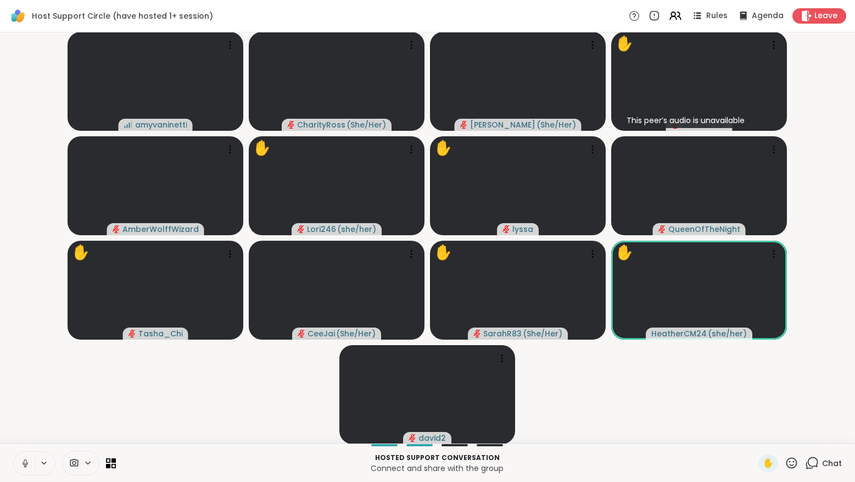
click at [817, 455] on div "Chat" at bounding box center [823, 463] width 37 height 18
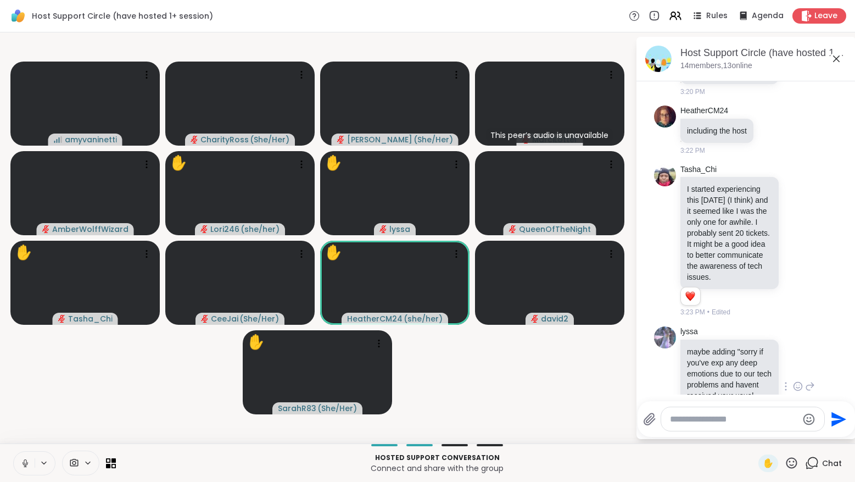
scroll to position [2473, 0]
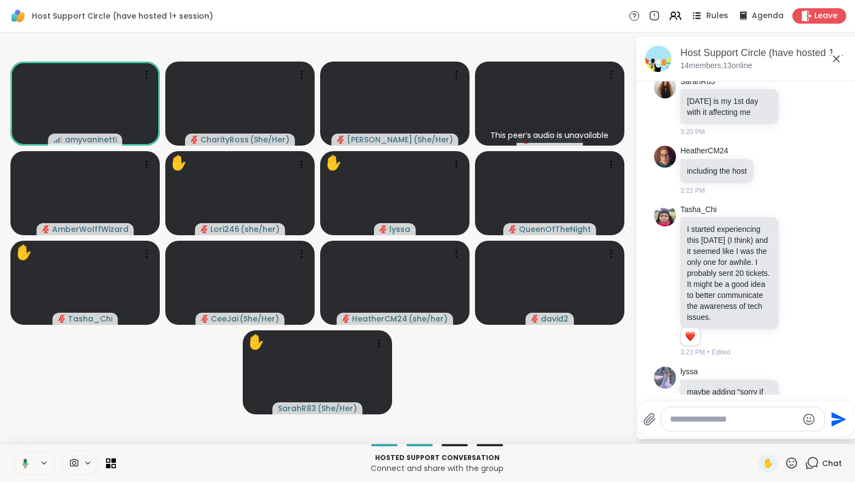
click at [709, 11] on span "Rules" at bounding box center [717, 16] width 23 height 12
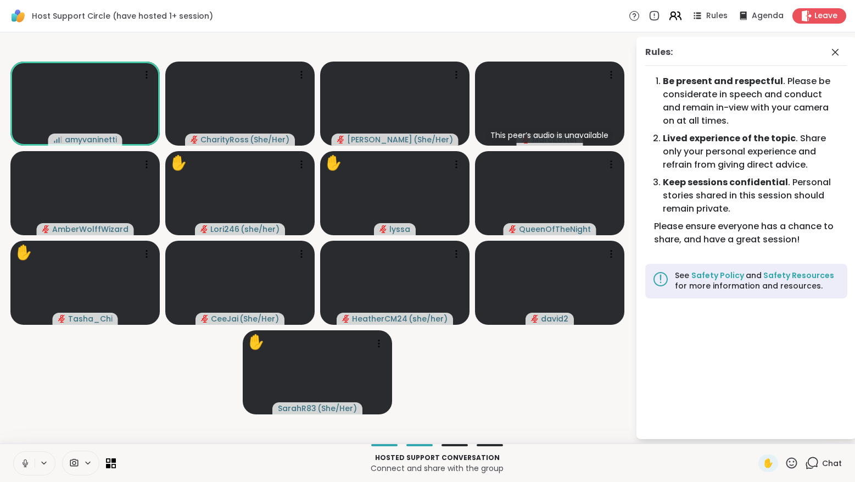
click at [677, 19] on icon at bounding box center [673, 17] width 7 height 3
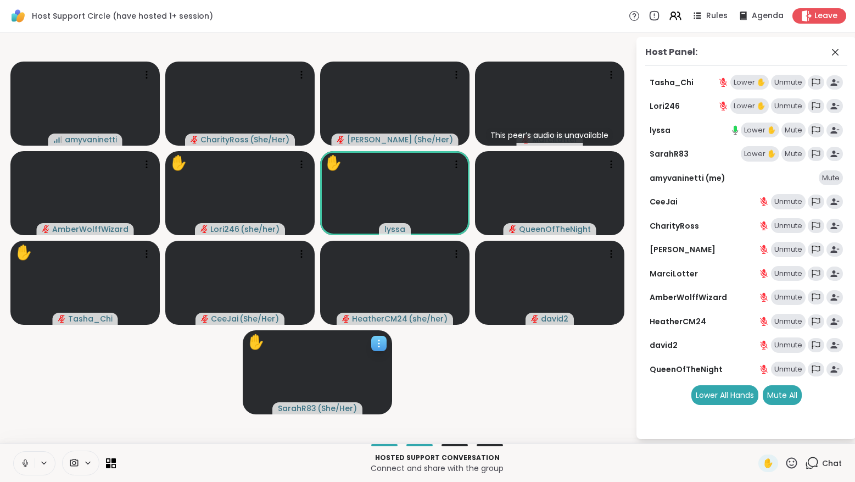
click at [381, 344] on icon at bounding box center [378, 343] width 11 height 11
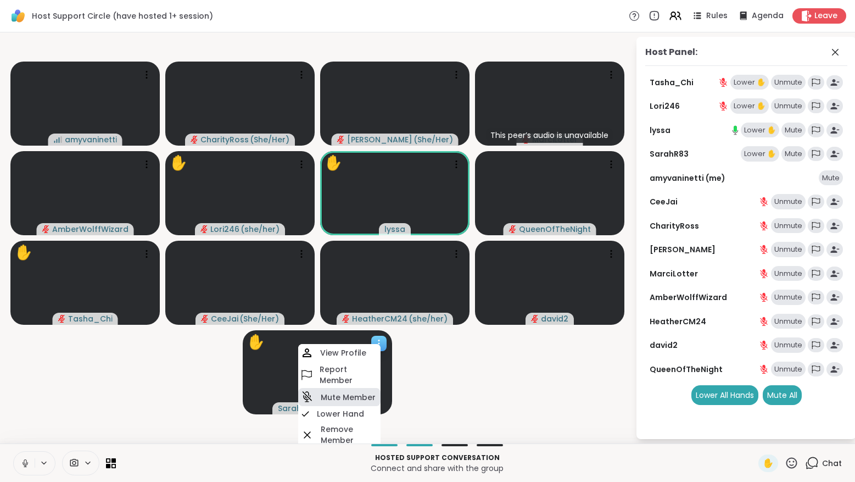
click at [358, 394] on h4 "Mute Member" at bounding box center [348, 397] width 55 height 11
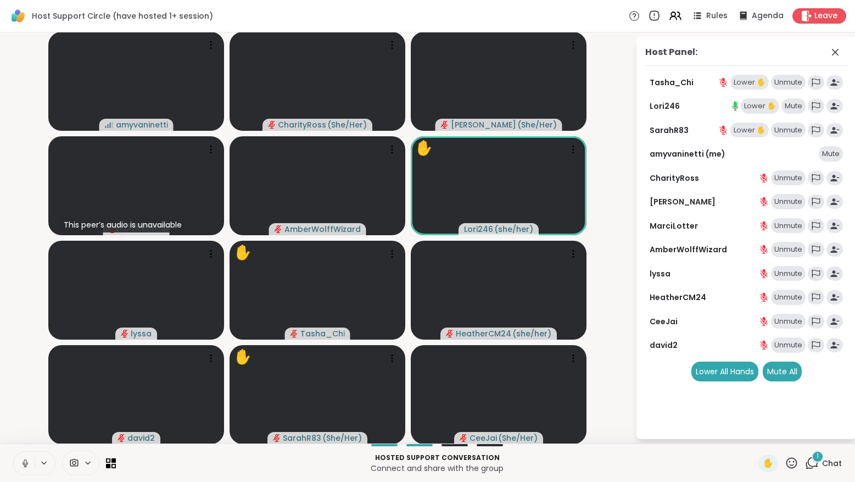
click at [657, 13] on icon at bounding box center [654, 16] width 12 height 12
click at [838, 49] on icon at bounding box center [835, 52] width 7 height 7
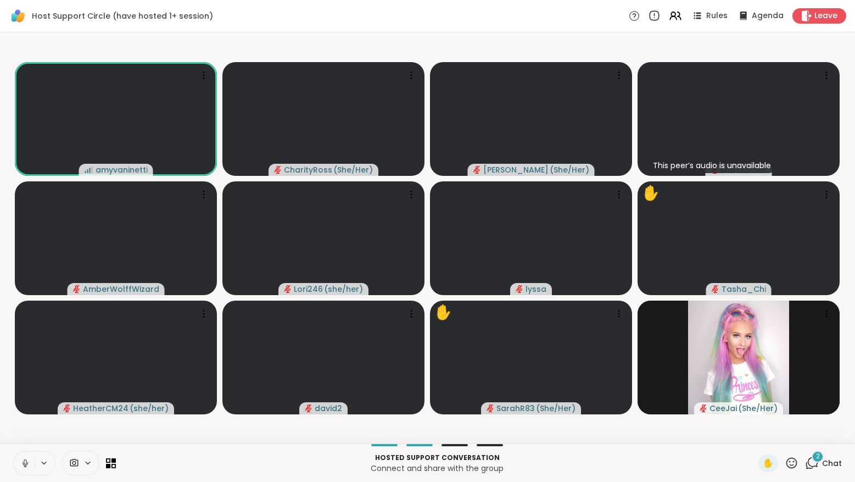
click at [655, 18] on icon at bounding box center [655, 18] width 0 height 0
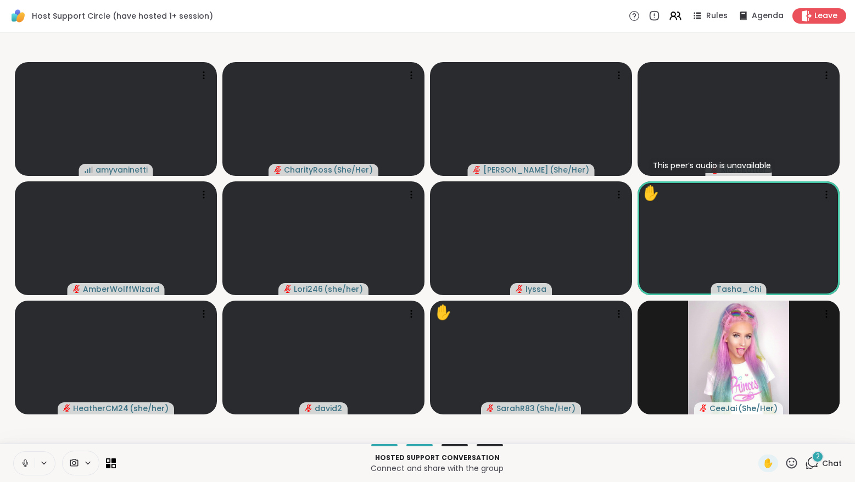
click at [826, 462] on span "Chat" at bounding box center [832, 462] width 20 height 11
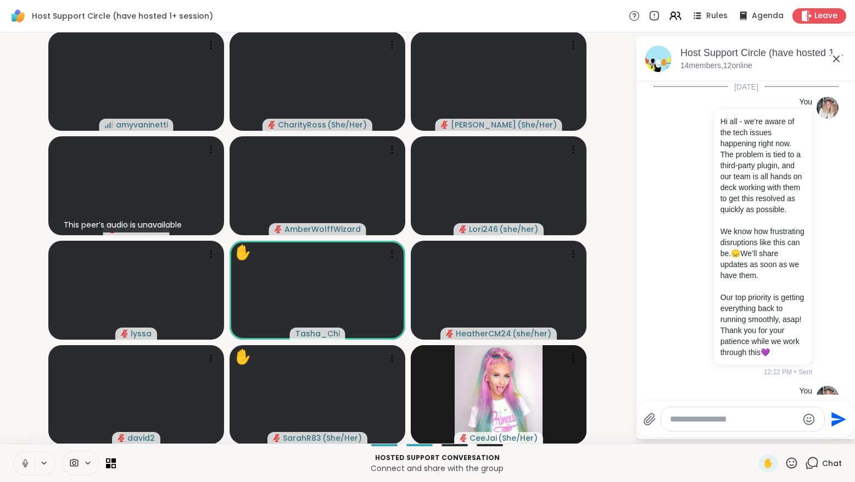
scroll to position [3123, 0]
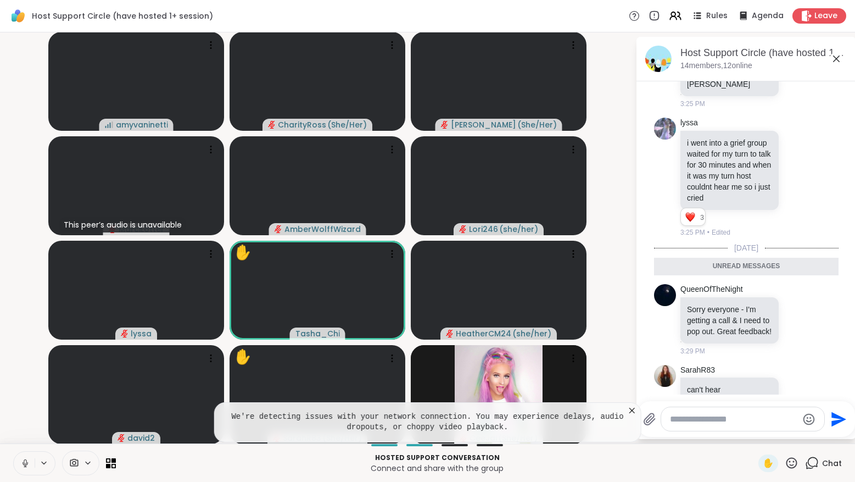
click at [633, 409] on icon at bounding box center [632, 410] width 11 height 11
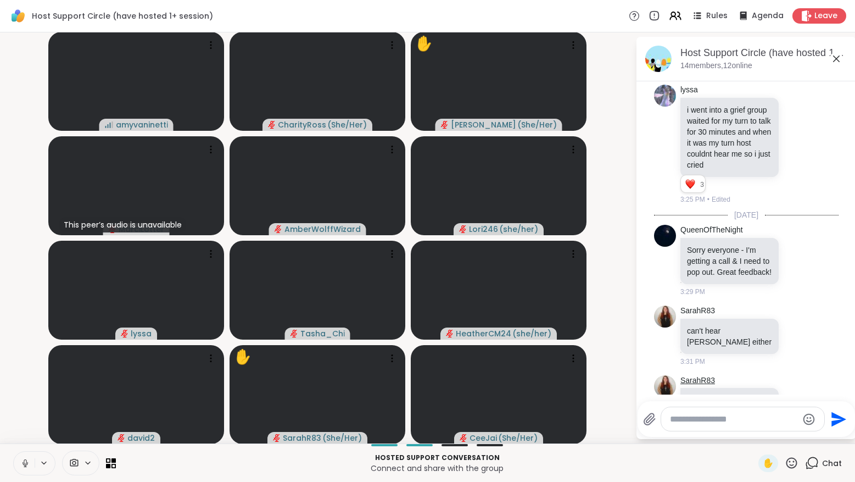
scroll to position [3294, 0]
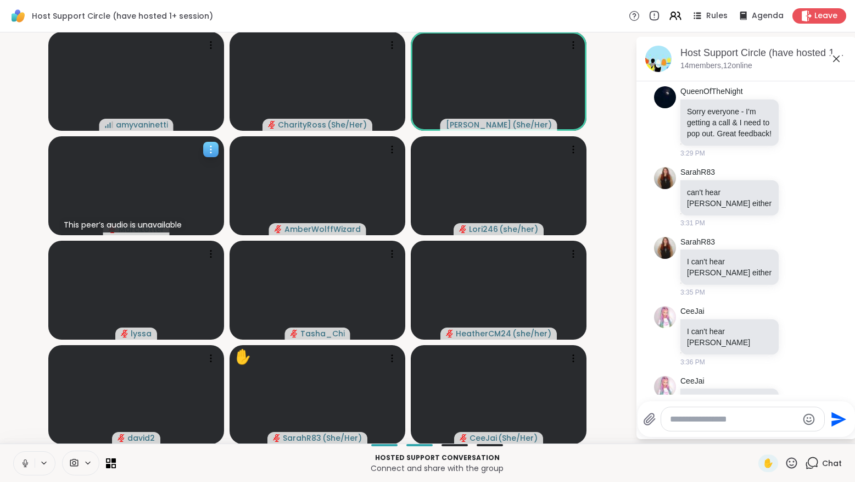
click at [209, 152] on icon at bounding box center [210, 149] width 11 height 11
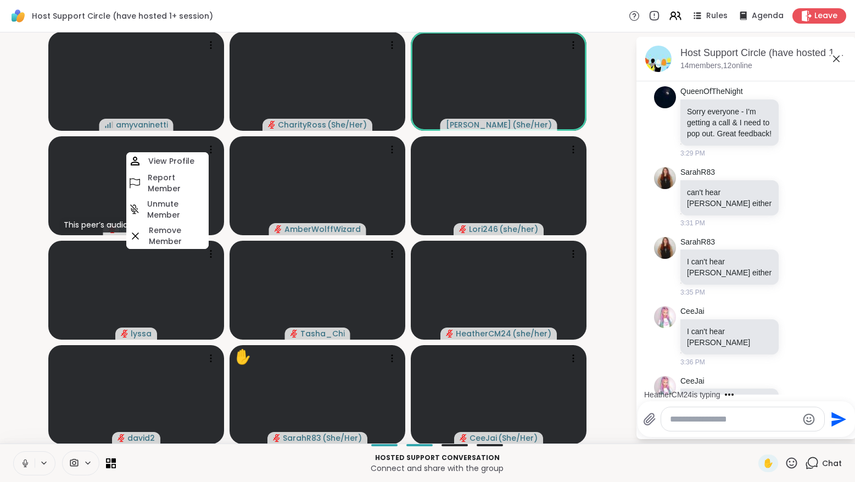
click at [16, 164] on video-player-container "amyvaninetti CharityRoss ( She/Her ) Susan ( She/Her ) This peer’s audio is una…" at bounding box center [318, 238] width 622 height 402
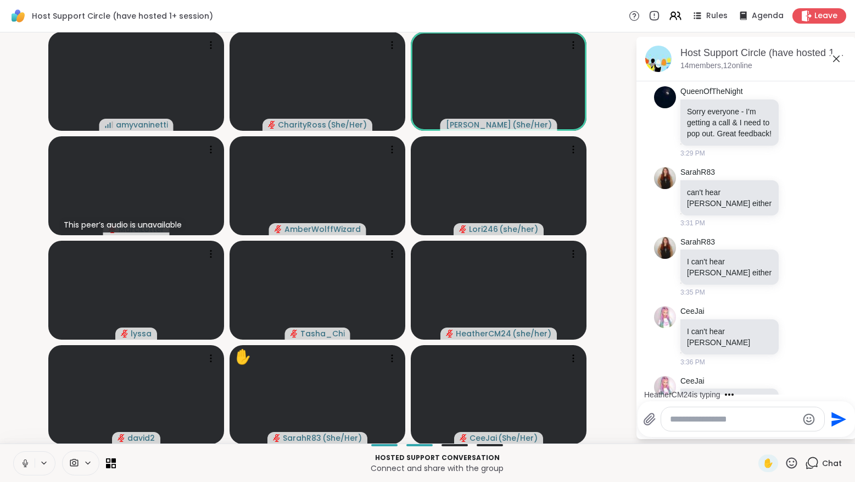
click at [25, 464] on icon at bounding box center [25, 462] width 5 height 3
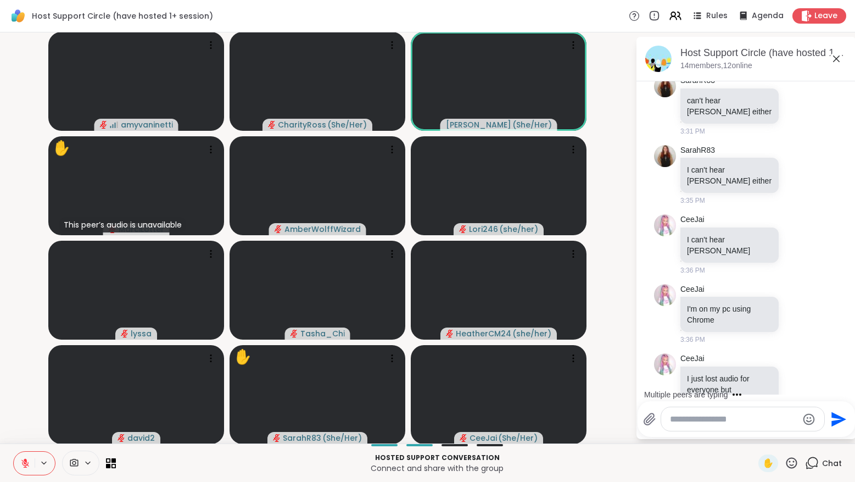
click at [25, 461] on icon at bounding box center [25, 460] width 3 height 4
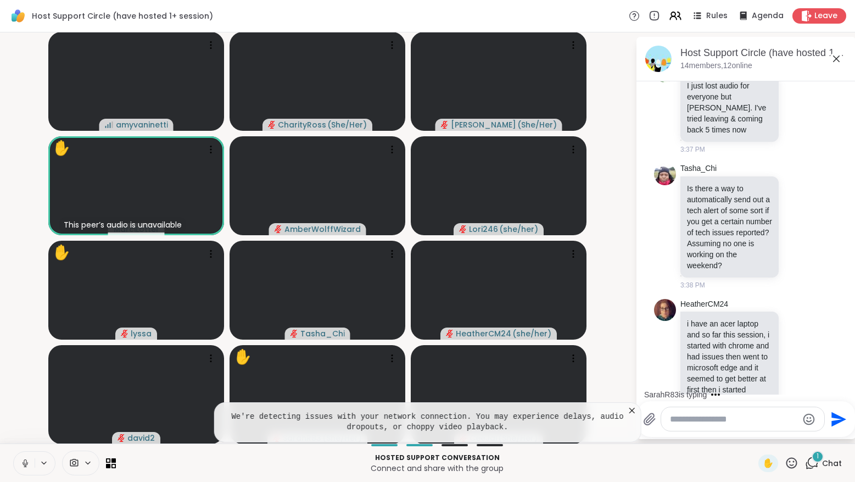
scroll to position [3803, 0]
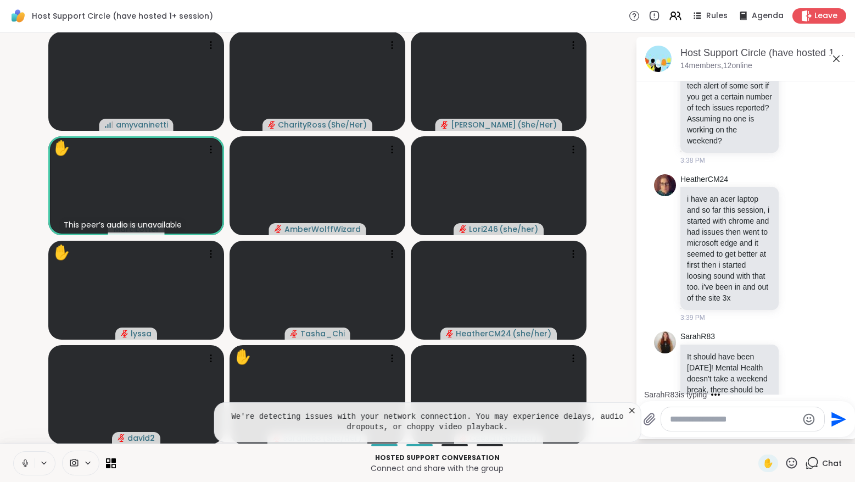
click at [630, 410] on icon at bounding box center [632, 410] width 11 height 11
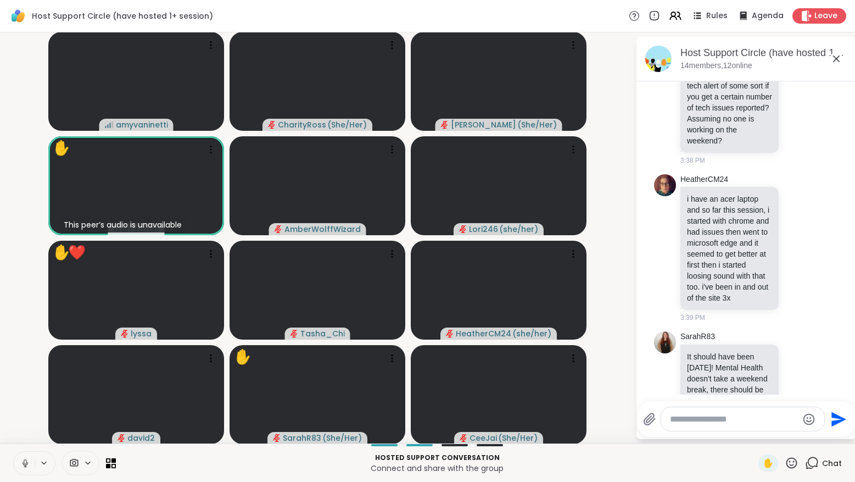
click at [792, 463] on icon at bounding box center [792, 463] width 14 height 14
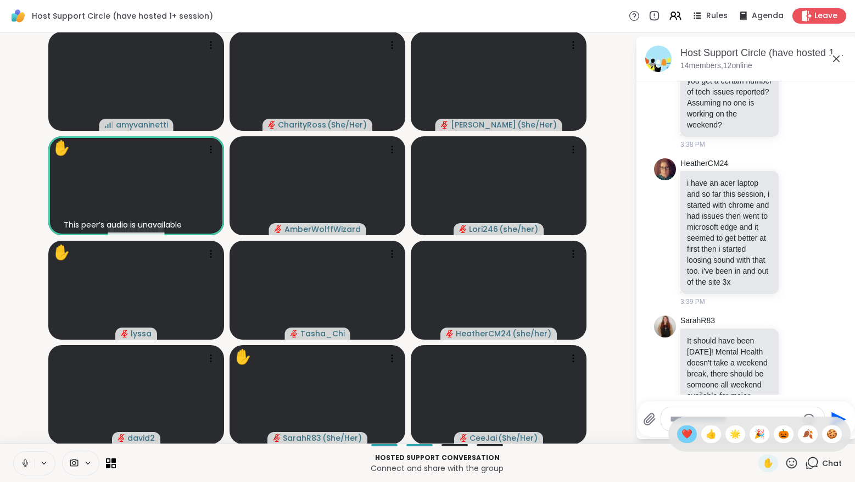
click at [697, 434] on div "❤️" at bounding box center [687, 434] width 20 height 18
click at [797, 375] on icon at bounding box center [798, 380] width 10 height 11
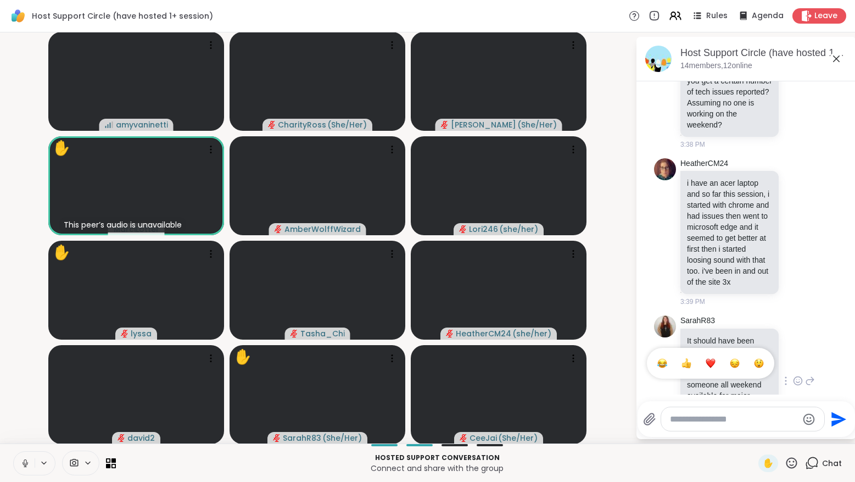
click at [690, 358] on div "Select Reaction: Thumbs up" at bounding box center [686, 363] width 10 height 10
click at [15, 287] on video-player-container "amyvaninetti CharityRoss ( She/Her ) Susan ( She/Her ) ✋ This peer’s audio is u…" at bounding box center [318, 238] width 622 height 402
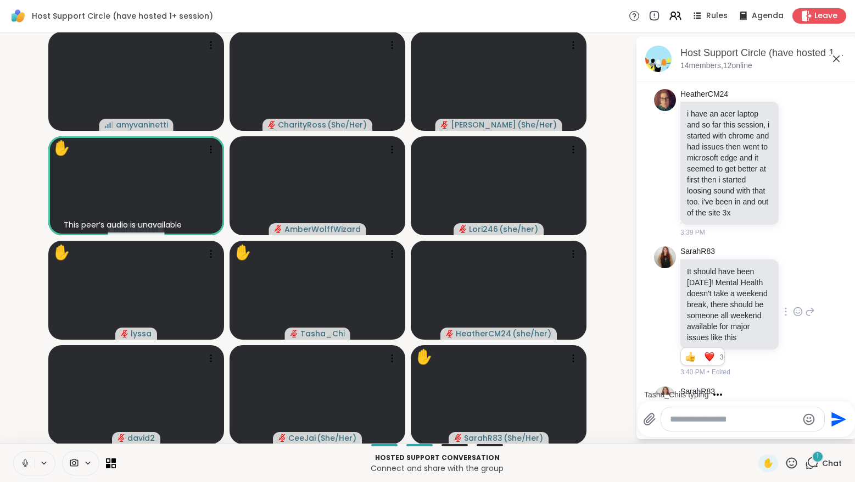
scroll to position [3969, 0]
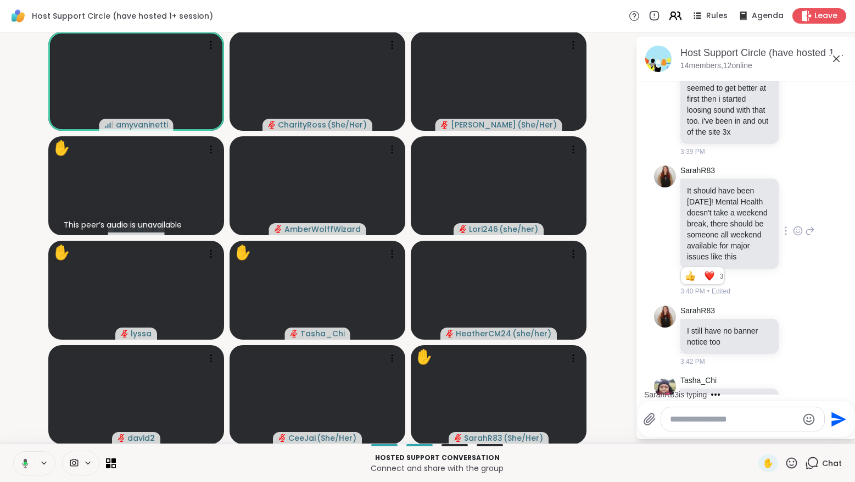
click at [676, 16] on icon at bounding box center [675, 16] width 14 height 14
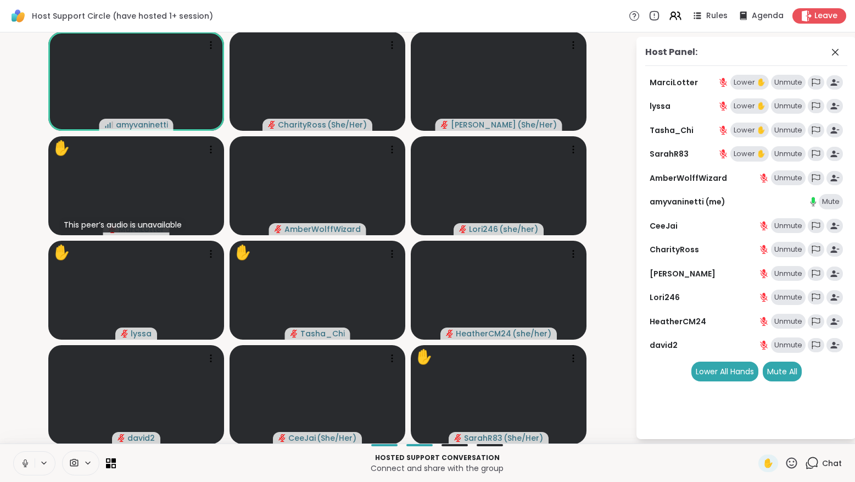
click at [15, 274] on video-player-container "amyvaninetti CharityRoss ( She/Her ) Susan ( She/Her ) ✋ This peer’s audio is u…" at bounding box center [318, 238] width 622 height 402
click at [834, 52] on icon at bounding box center [835, 52] width 13 height 13
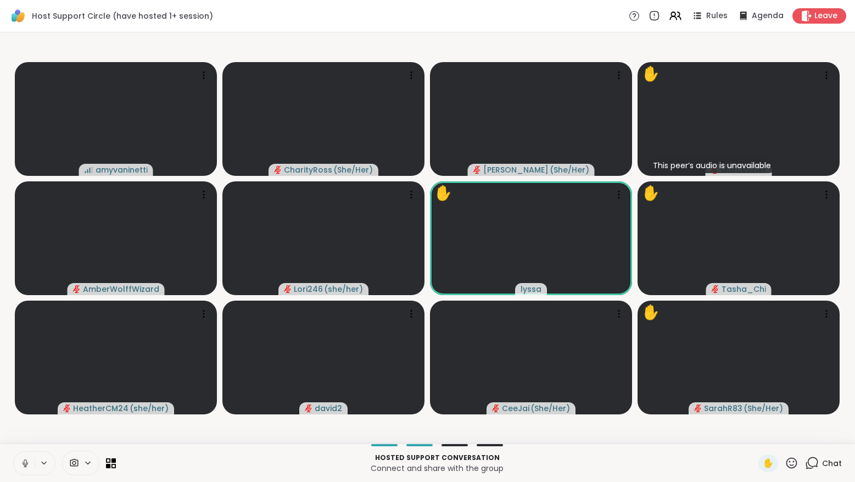
click at [817, 463] on icon at bounding box center [812, 463] width 14 height 14
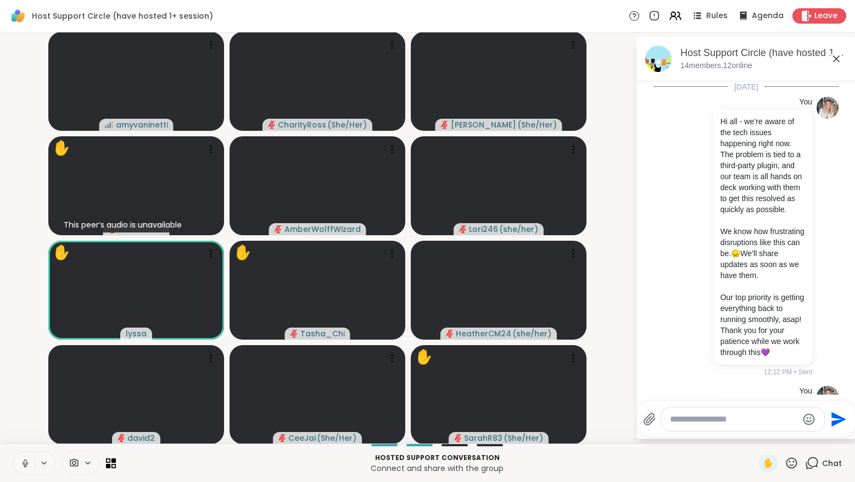
scroll to position [3958, 0]
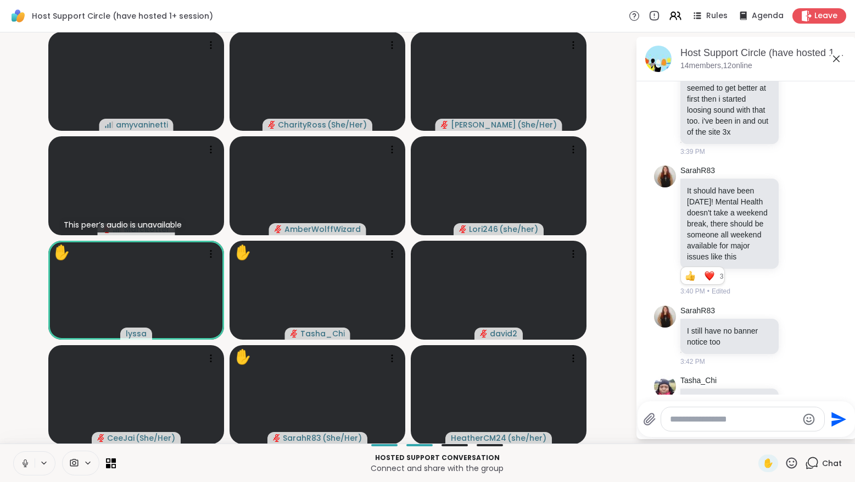
click at [647, 416] on icon at bounding box center [649, 419] width 10 height 12
click at [0, 0] on input "file" at bounding box center [0, 0] width 0 height 0
click at [837, 394] on icon "Send" at bounding box center [838, 395] width 15 height 15
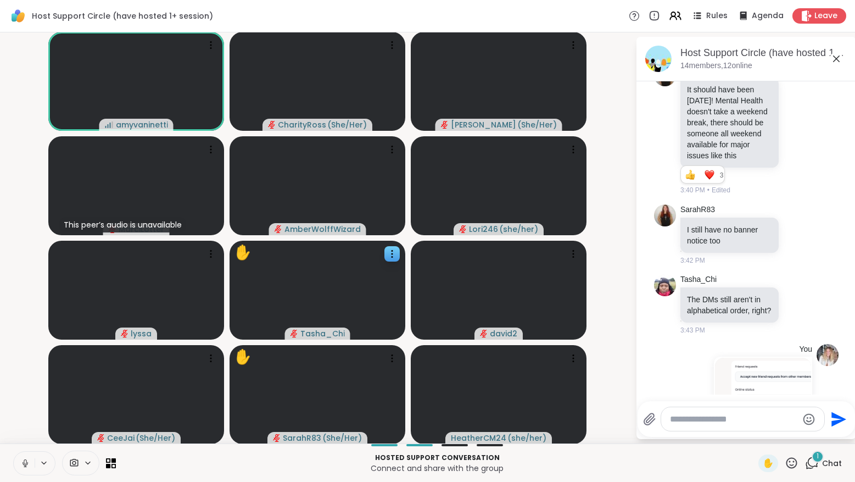
scroll to position [4118, 0]
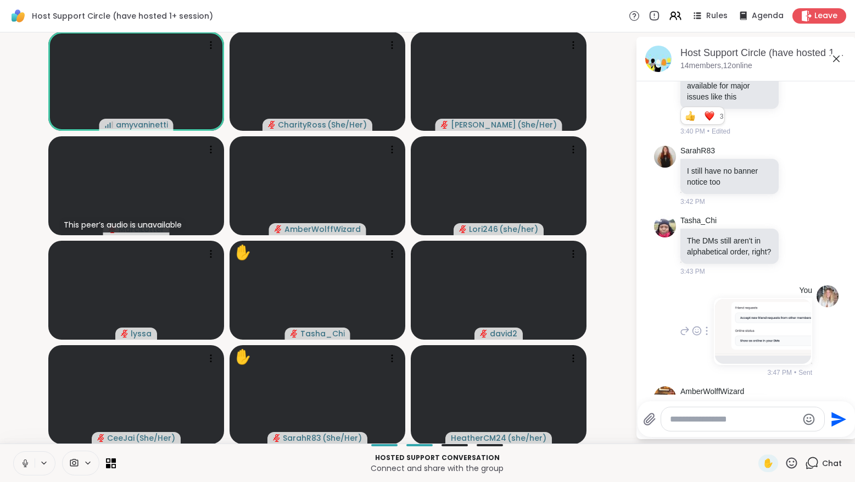
click at [788, 299] on img at bounding box center [763, 327] width 96 height 57
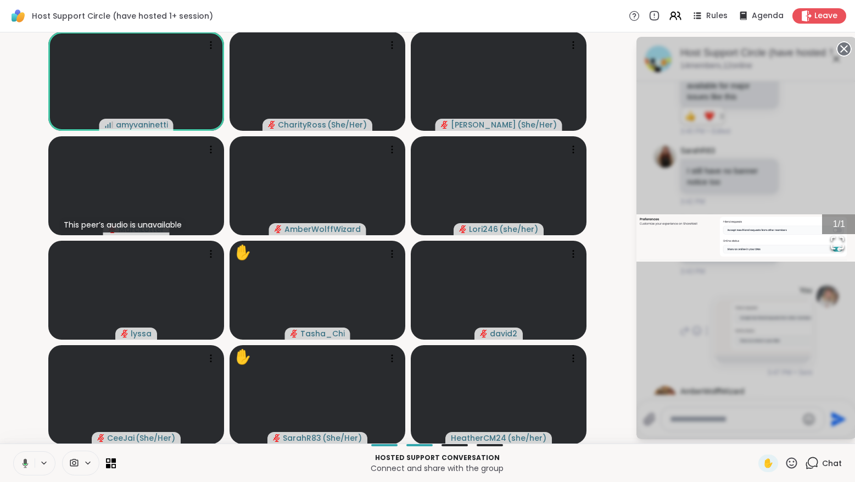
click at [843, 45] on circle at bounding box center [843, 48] width 13 height 13
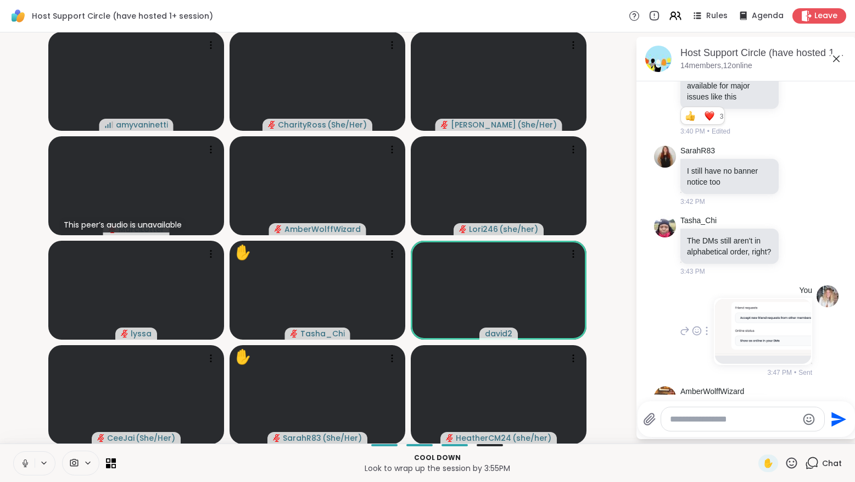
click at [765, 299] on img at bounding box center [763, 327] width 96 height 57
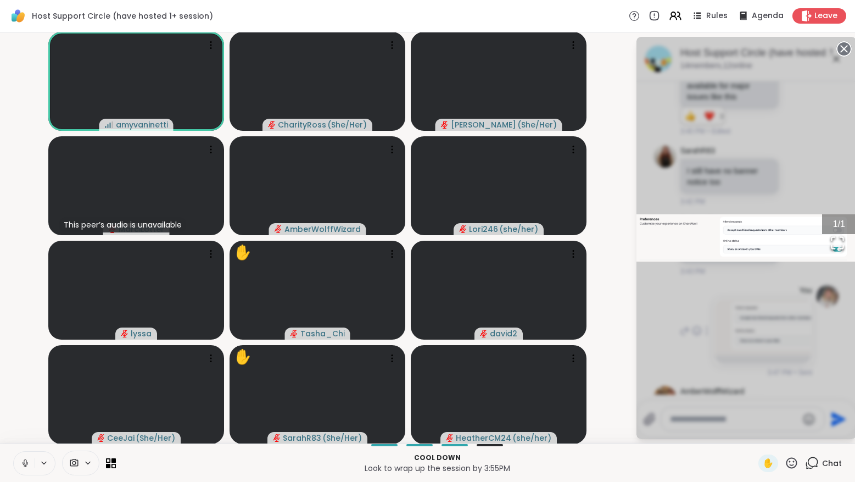
click at [844, 46] on circle at bounding box center [843, 48] width 13 height 13
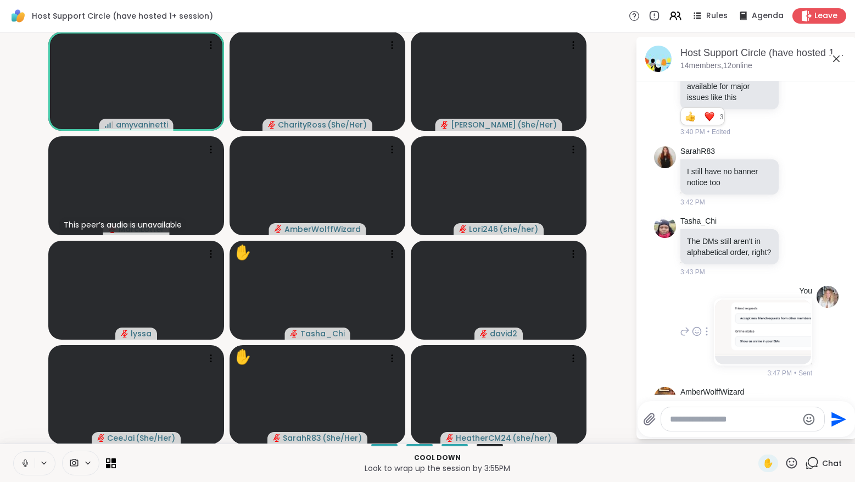
scroll to position [4133, 0]
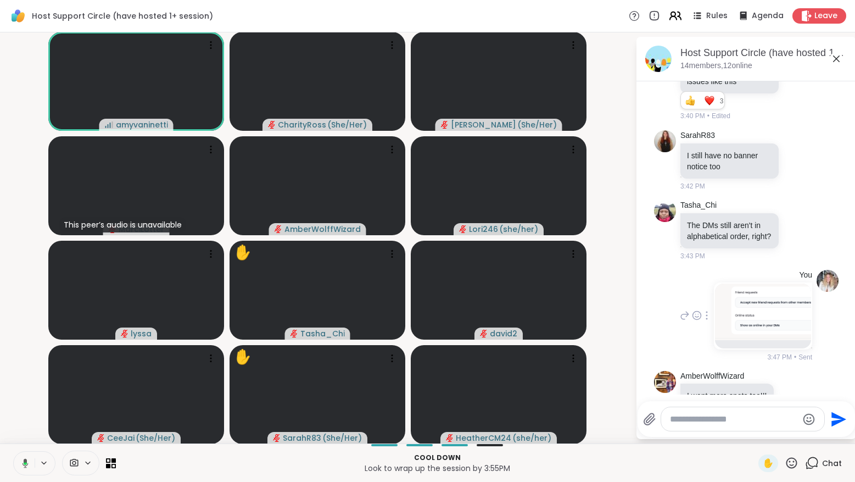
click at [677, 18] on icon at bounding box center [673, 17] width 7 height 3
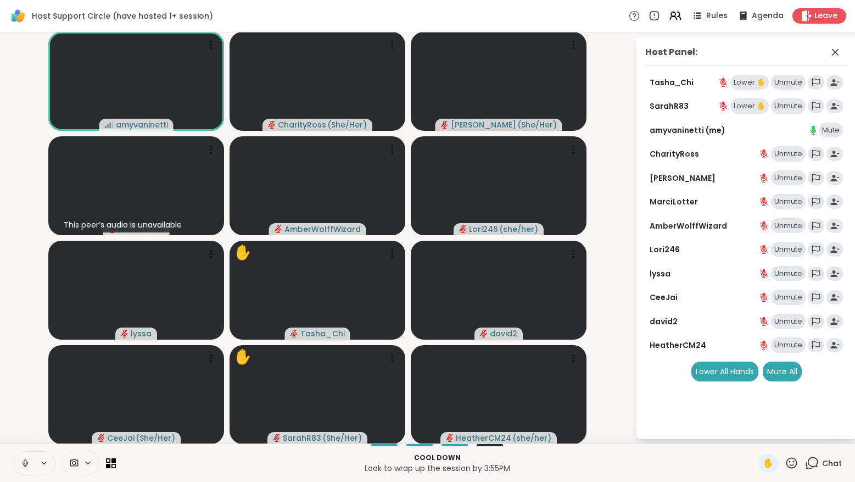
click at [614, 68] on video-player-container "amyvaninetti CharityRoss ( She/Her ) Susan ( She/Her ) This peer’s audio is una…" at bounding box center [318, 238] width 622 height 402
click at [837, 52] on icon at bounding box center [835, 52] width 13 height 13
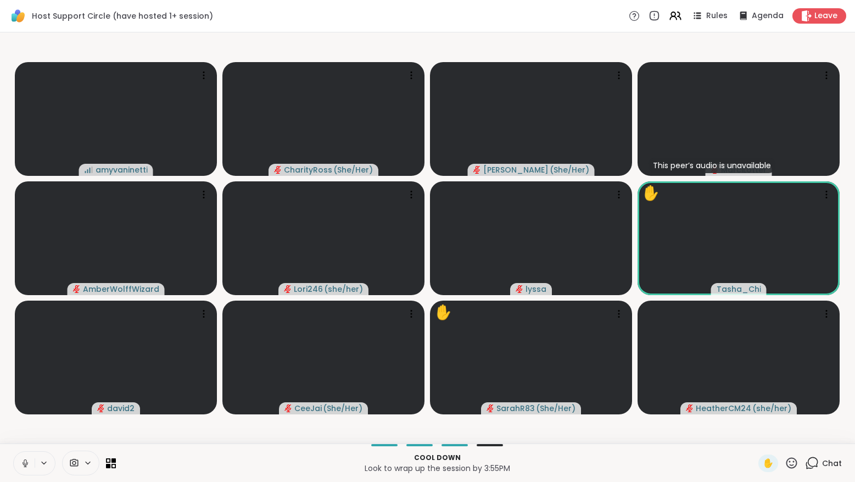
click at [817, 462] on icon at bounding box center [812, 463] width 14 height 14
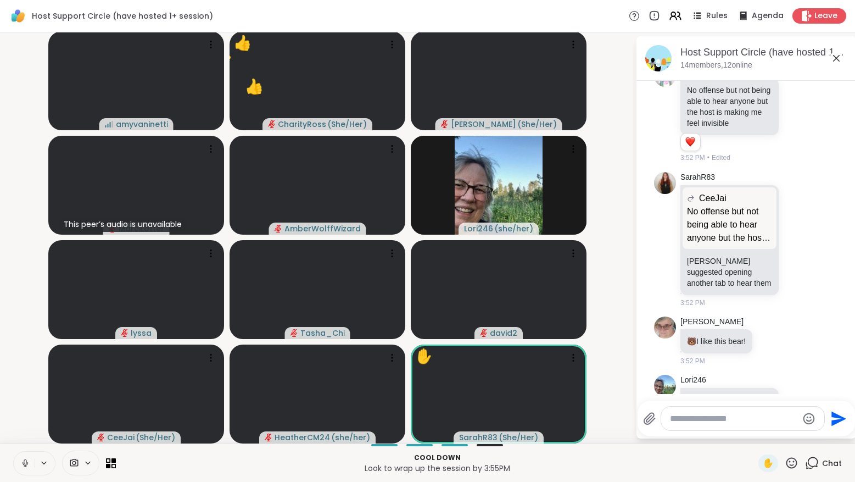
scroll to position [4540, 0]
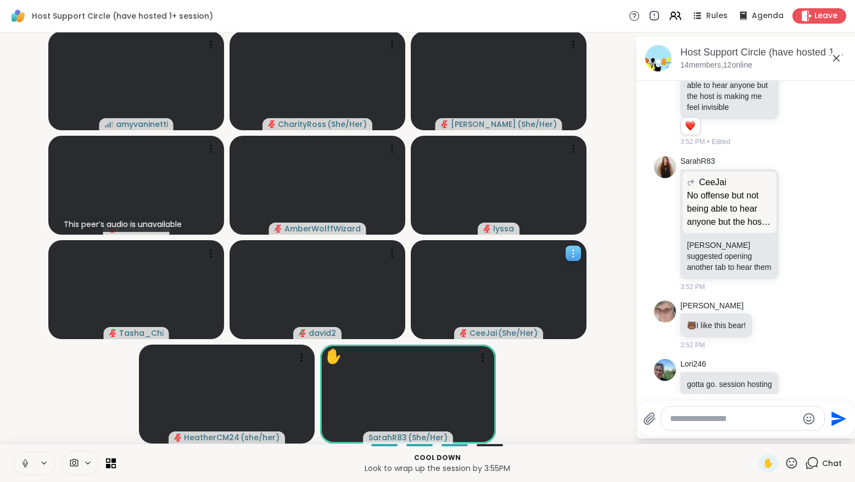
click at [573, 255] on icon at bounding box center [573, 253] width 11 height 11
click at [623, 225] on video-player-container "amyvaninetti CharityRoss ( She/Her ) Susan ( She/Her ) This peer’s audio is una…" at bounding box center [318, 237] width 622 height 402
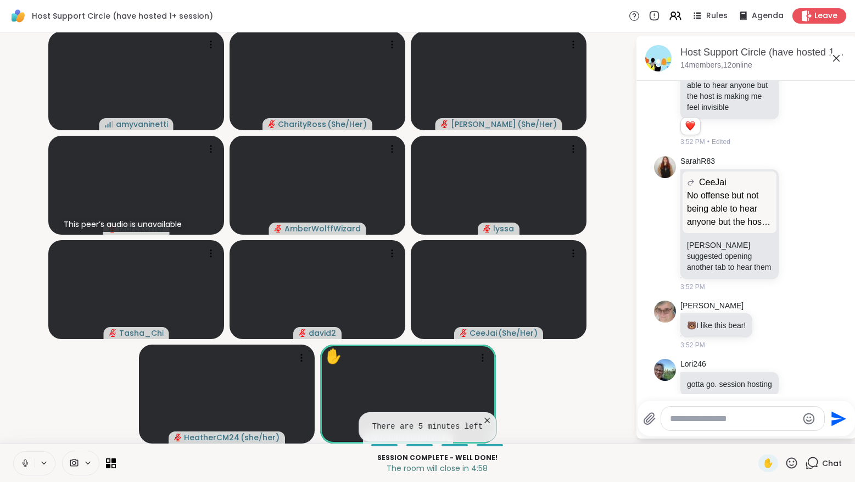
click at [487, 416] on icon at bounding box center [487, 420] width 11 height 11
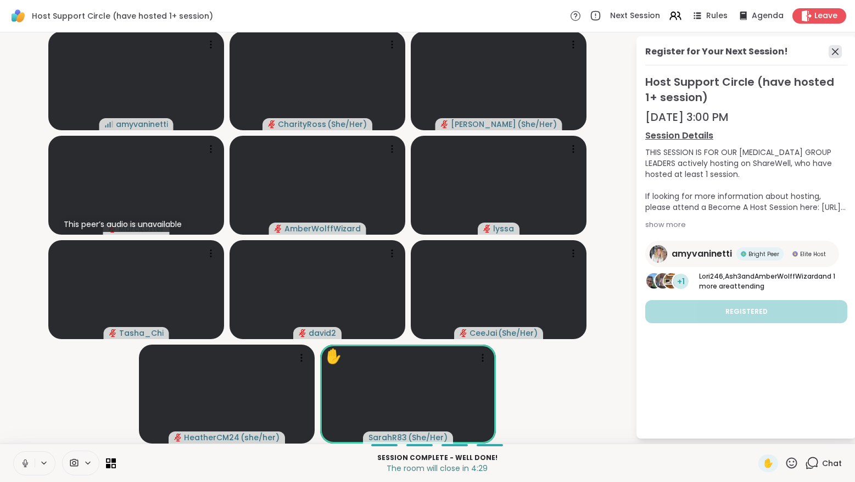
click at [836, 49] on icon at bounding box center [835, 51] width 7 height 7
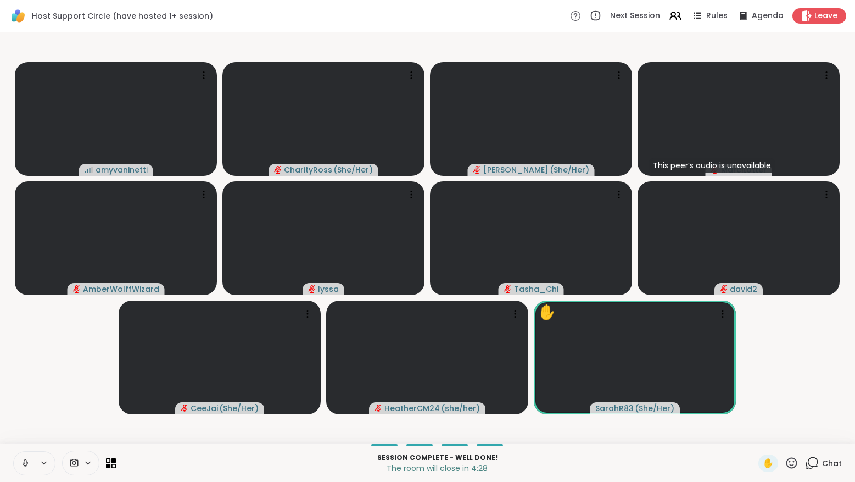
scroll to position [0, 0]
click at [822, 461] on div "Chat" at bounding box center [823, 463] width 37 height 18
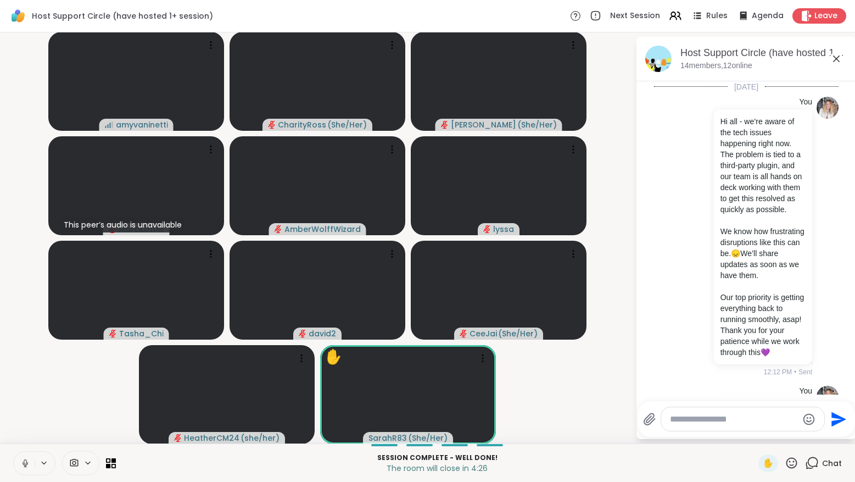
scroll to position [4529, 0]
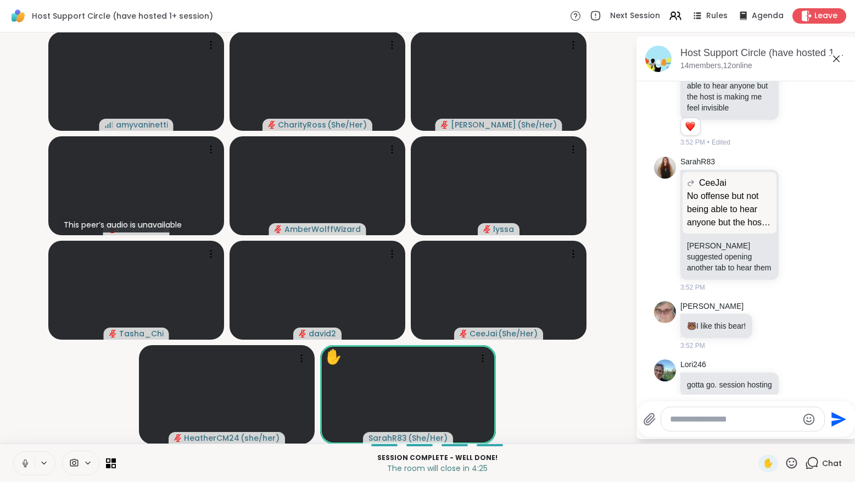
click at [696, 413] on textarea "Type your message" at bounding box center [734, 418] width 128 height 11
paste textarea "**********"
type textarea "**********"
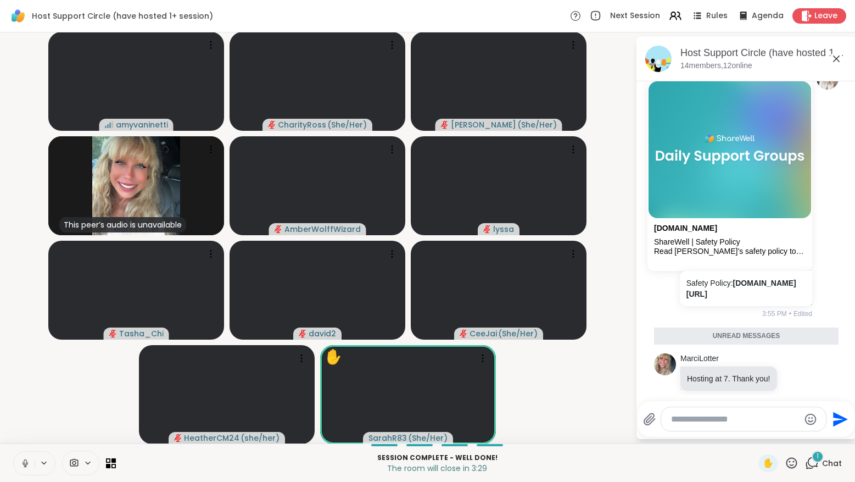
scroll to position [4869, 0]
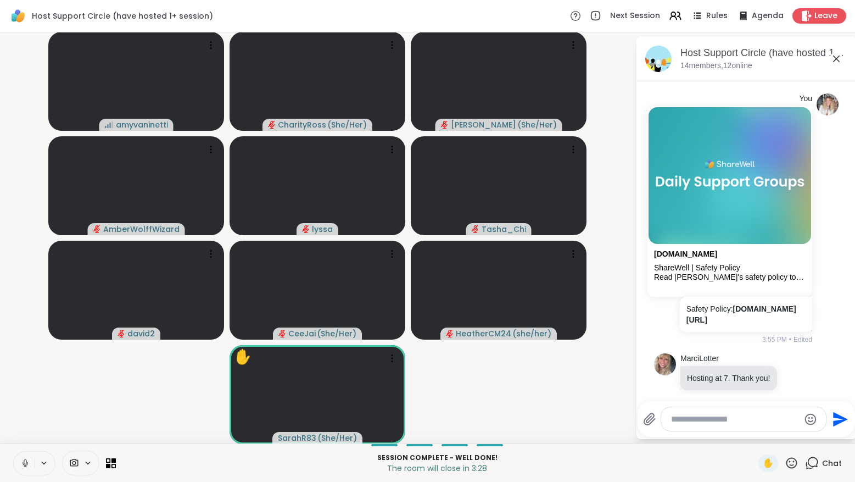
click at [708, 420] on textarea "Type your message" at bounding box center [735, 418] width 128 height 11
paste textarea "**********"
type textarea "**********"
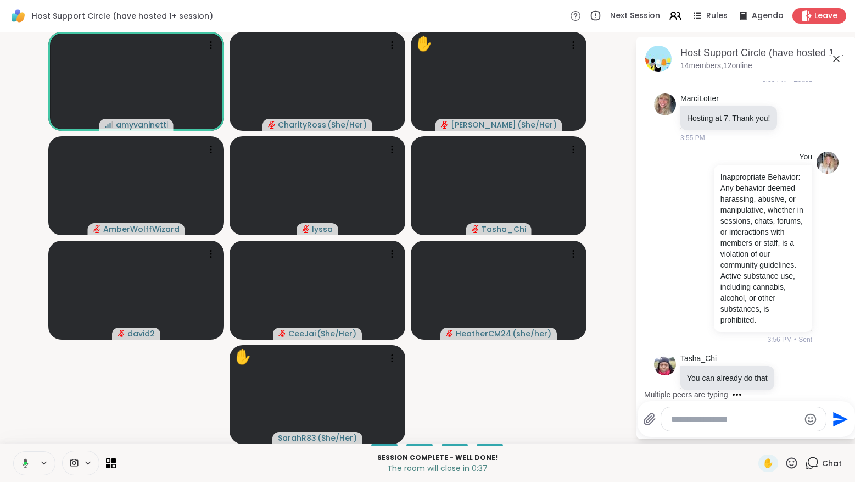
scroll to position [5220, 0]
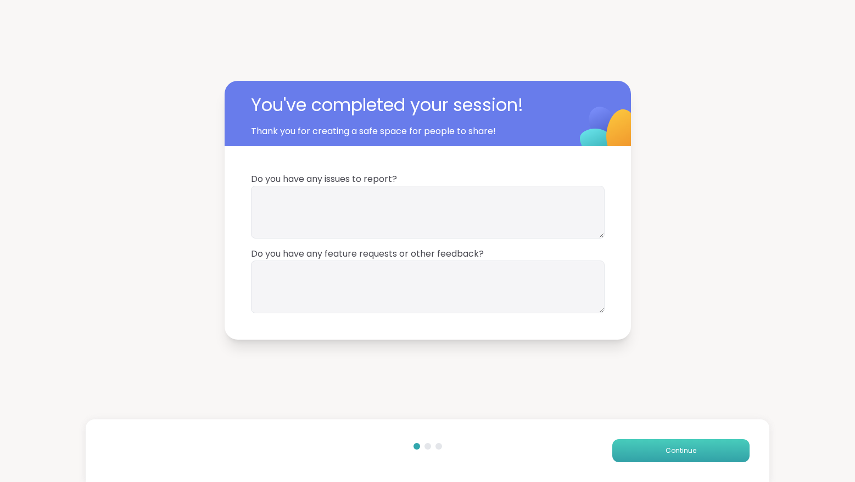
click at [709, 444] on button "Continue" at bounding box center [680, 450] width 137 height 23
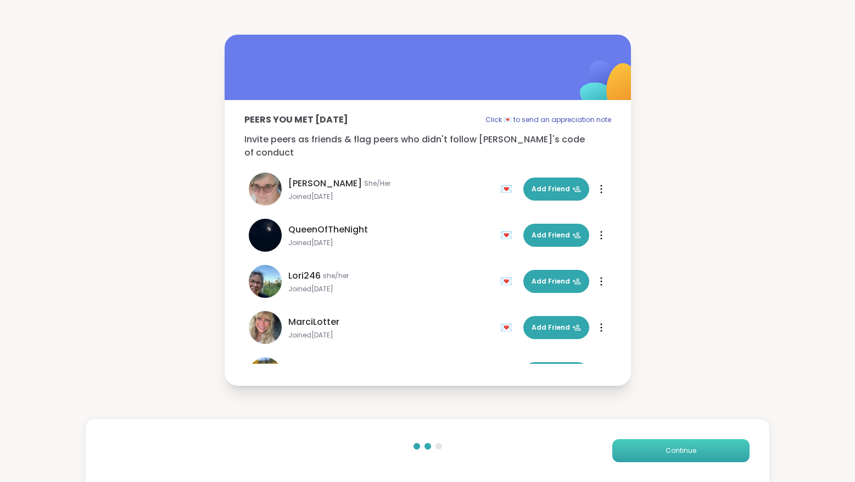
click at [709, 444] on button "Continue" at bounding box center [680, 450] width 137 height 23
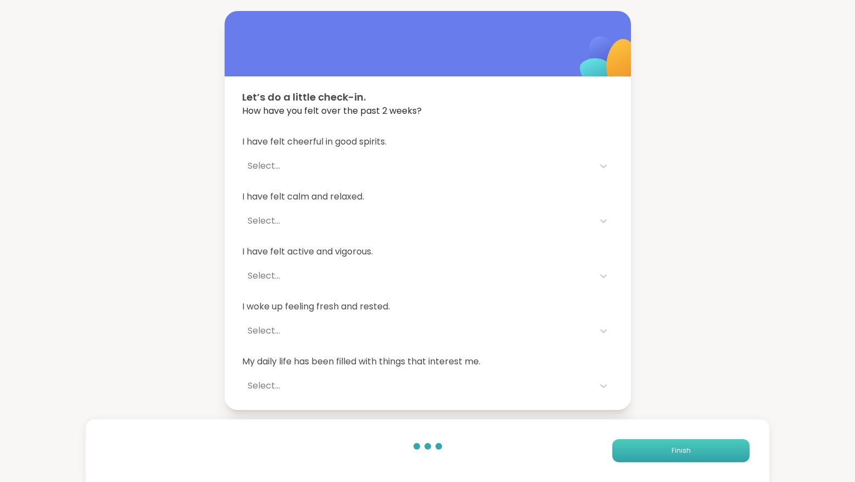
click at [709, 444] on button "Finish" at bounding box center [680, 450] width 137 height 23
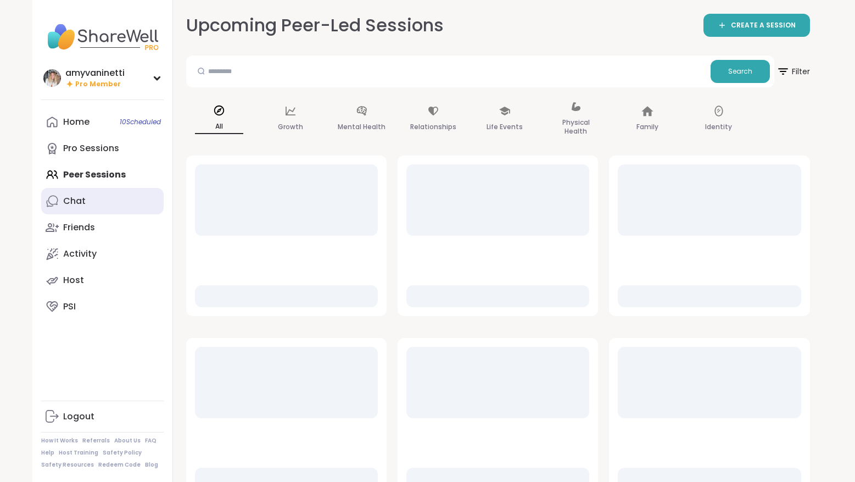
click at [80, 202] on div "Chat" at bounding box center [74, 201] width 23 height 12
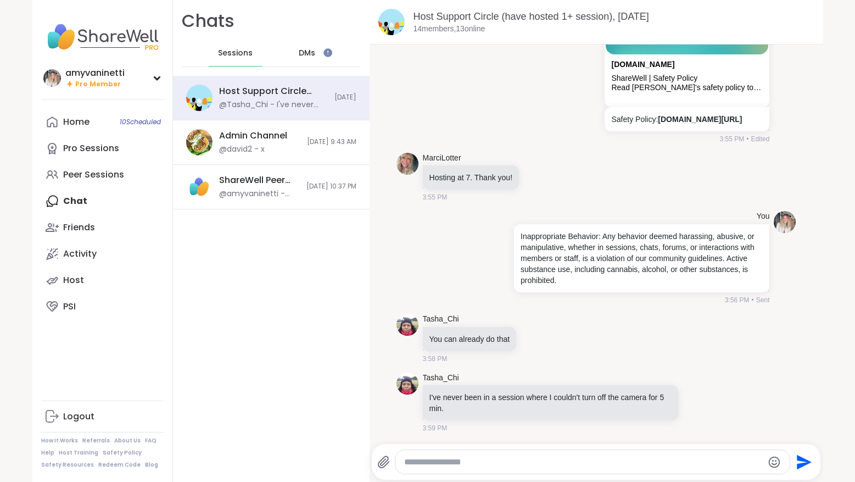
click at [414, 463] on textarea "Type your message" at bounding box center [583, 461] width 359 height 11
type textarea "**********"
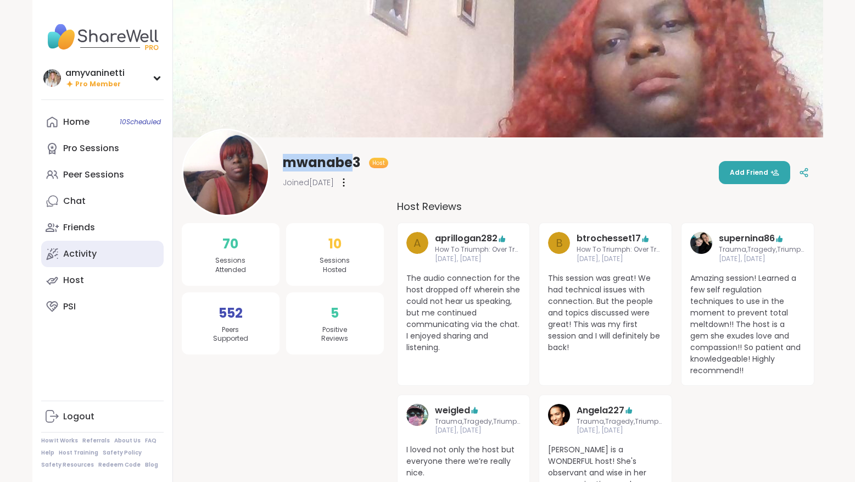
click at [86, 251] on div "Activity" at bounding box center [79, 254] width 33 height 12
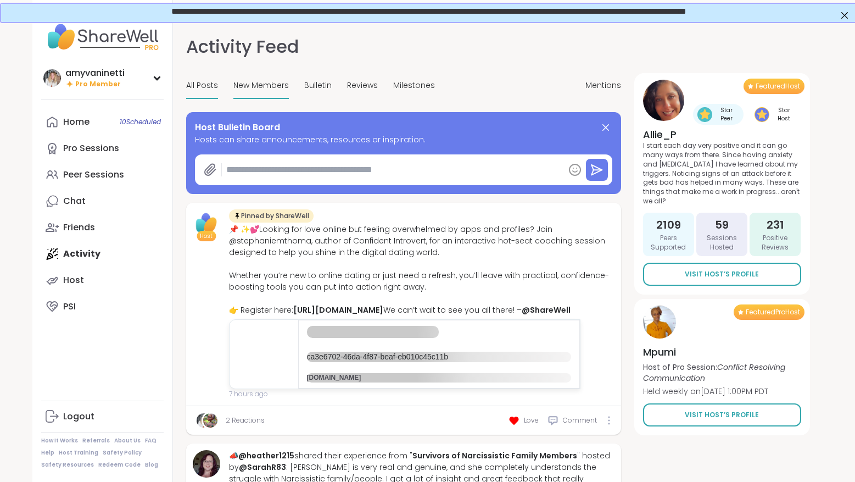
click at [264, 88] on span "New Members" at bounding box center [260, 86] width 55 height 12
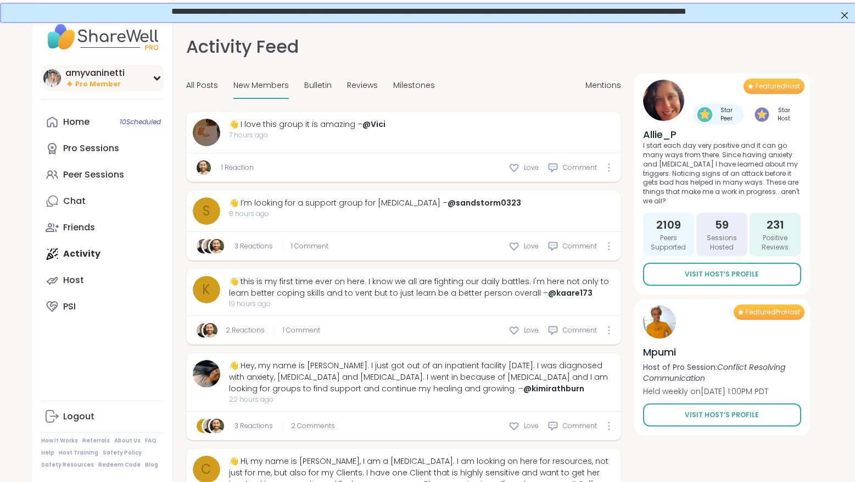
click at [153, 81] on div "amyvaninetti Pro Member" at bounding box center [102, 78] width 122 height 26
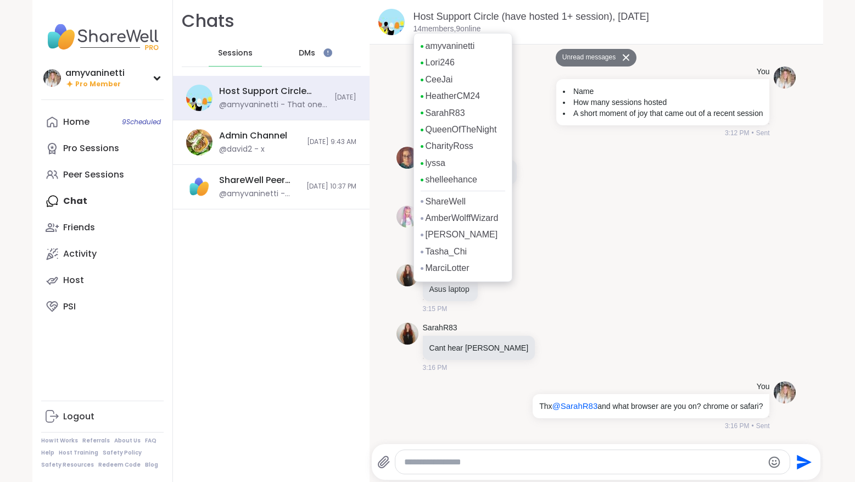
scroll to position [4190, 0]
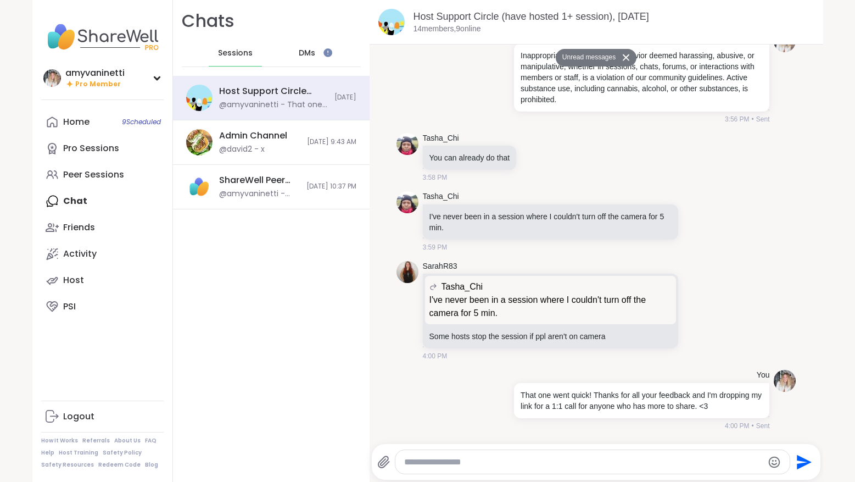
click at [435, 462] on textarea "Type your message" at bounding box center [583, 461] width 359 height 11
paste textarea "**********"
type textarea "**********"
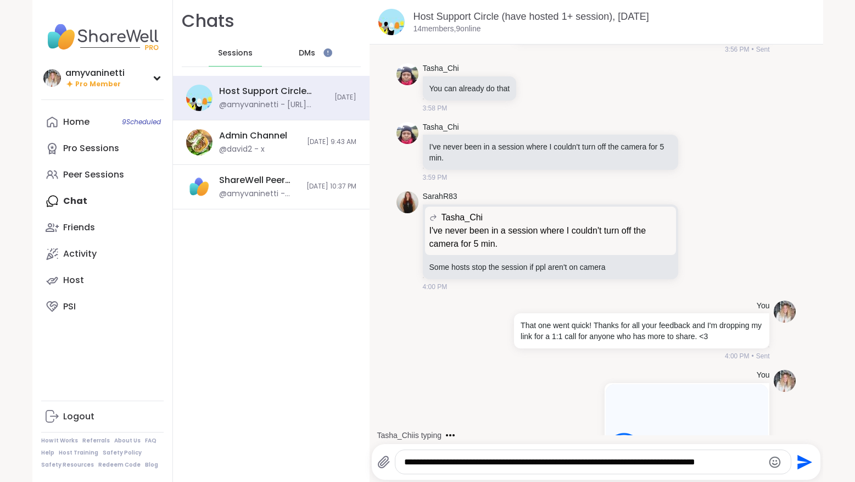
scroll to position [4413, 0]
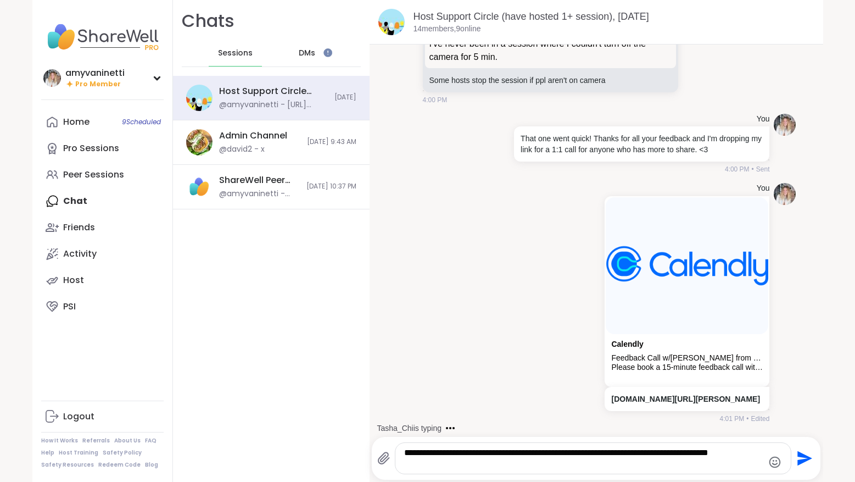
click at [777, 461] on icon "Emoji picker" at bounding box center [774, 461] width 13 height 13
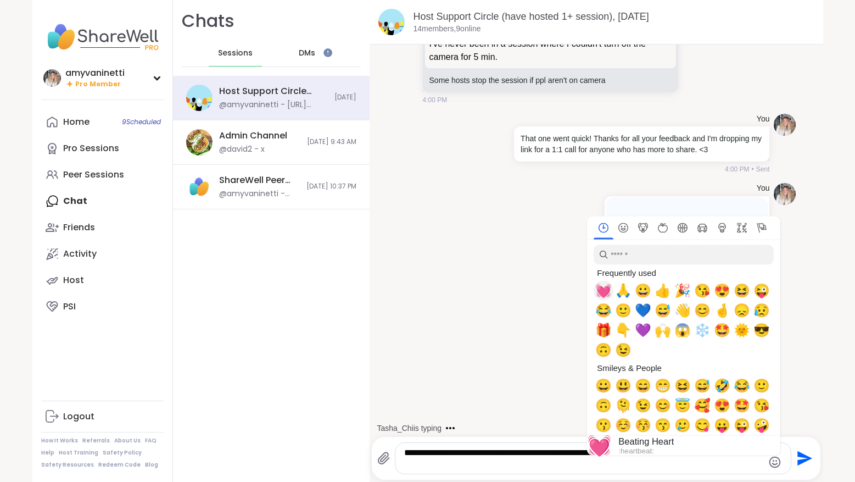
click at [603, 290] on span "💓" at bounding box center [603, 290] width 16 height 15
click at [623, 293] on span "🙏" at bounding box center [623, 290] width 16 height 15
type textarea "**********"
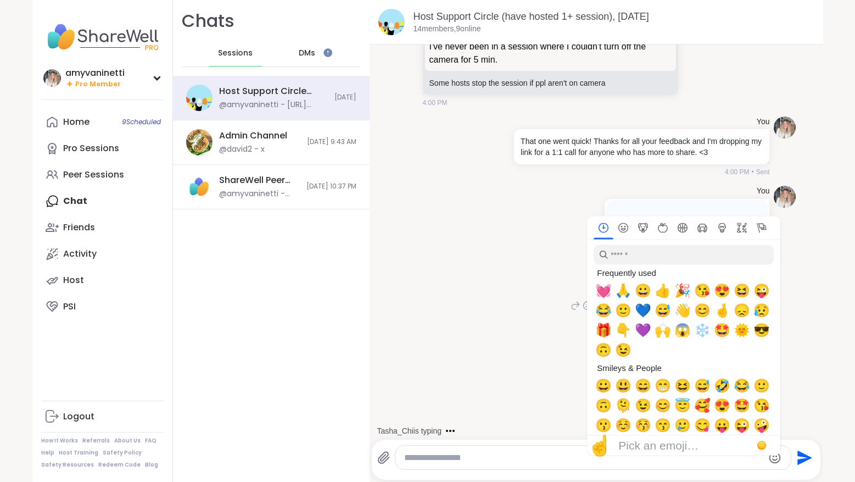
scroll to position [4486, 0]
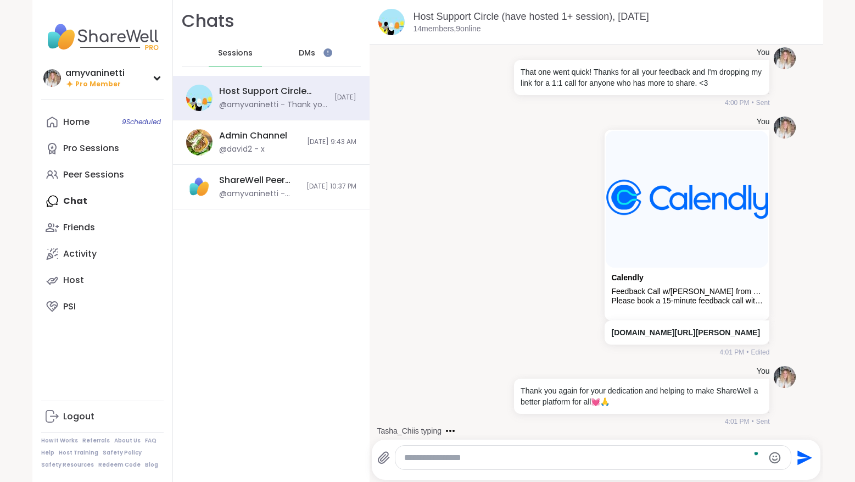
click at [192, 344] on div "Chats Sessions DMs Host Support Circle (have hosted 1+ session), Sep 09 @amyvan…" at bounding box center [271, 241] width 197 height 482
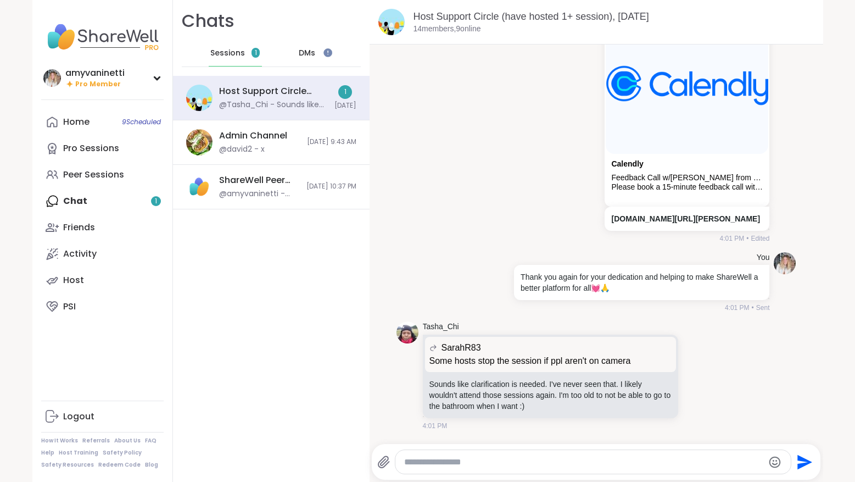
scroll to position [4600, 0]
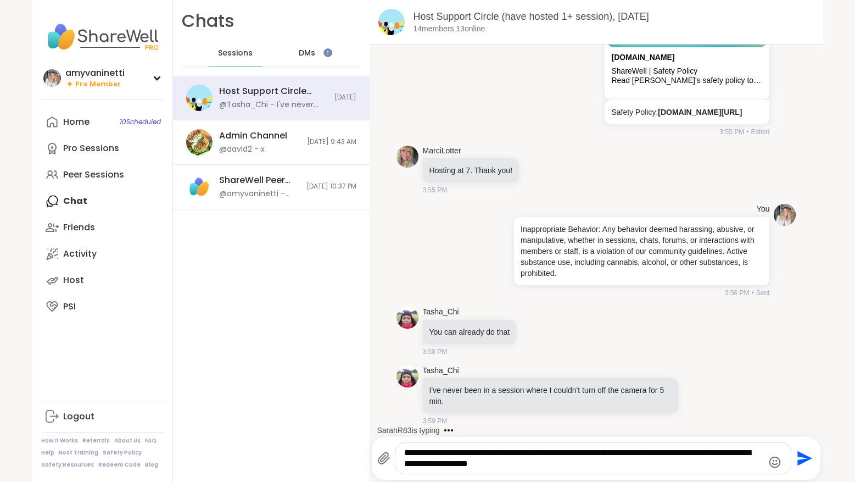
scroll to position [4112, 0]
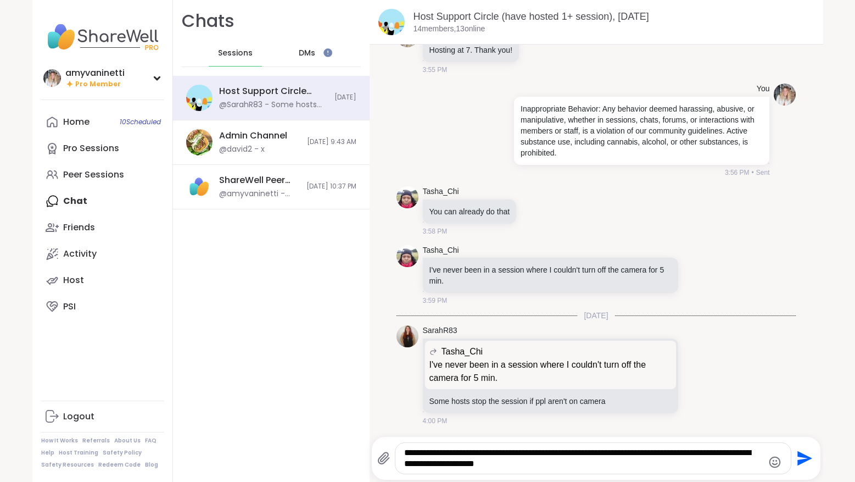
type textarea "**********"
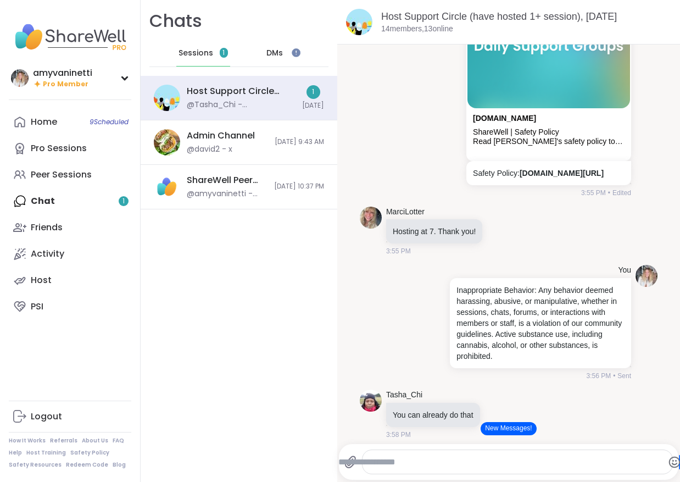
scroll to position [4818, 0]
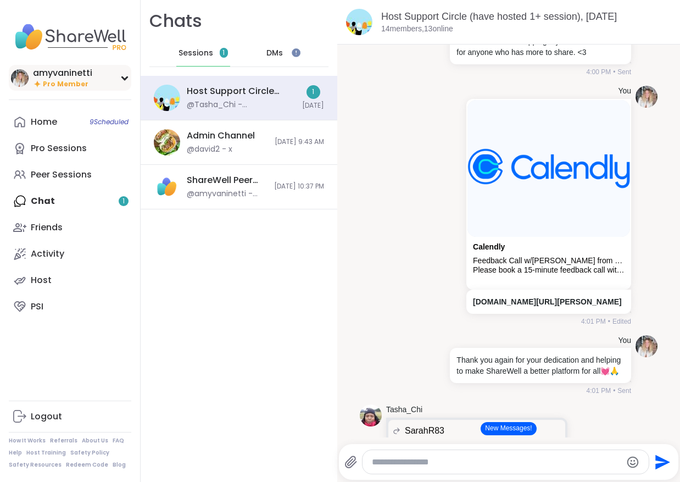
click at [72, 77] on div "amyvaninetti" at bounding box center [62, 73] width 59 height 12
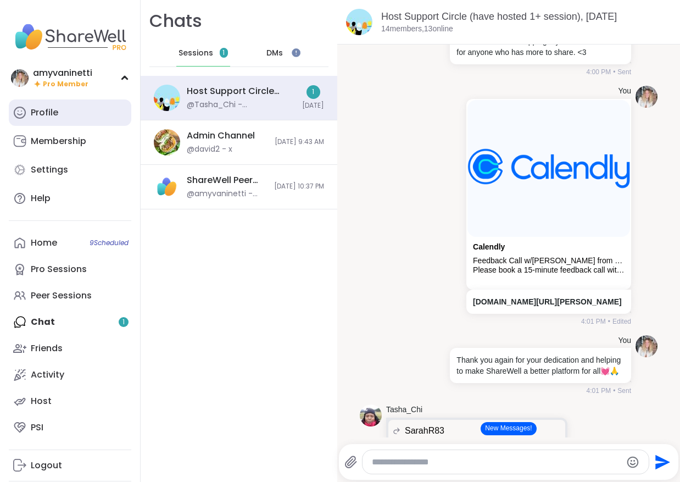
click at [58, 113] on div "Profile" at bounding box center [44, 113] width 27 height 12
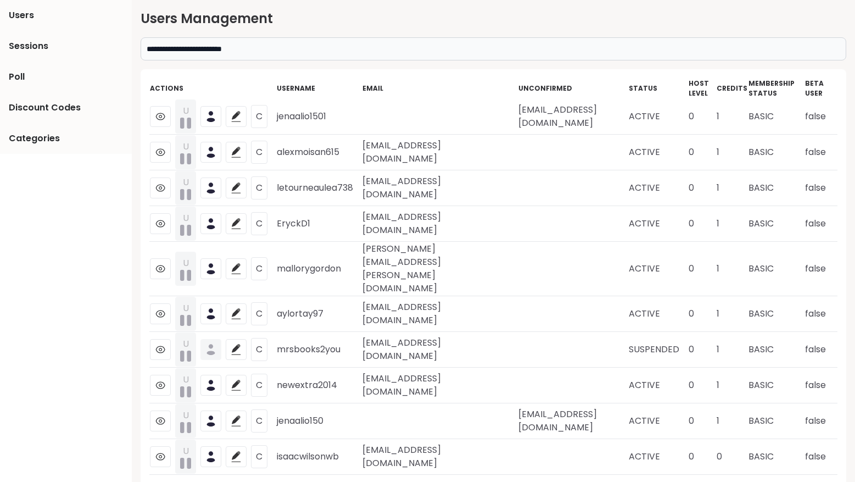
click at [289, 51] on input "**********" at bounding box center [494, 48] width 706 height 23
drag, startPoint x: 277, startPoint y: 50, endPoint x: 216, endPoint y: 50, distance: 61.5
click at [216, 50] on input "**********" at bounding box center [494, 48] width 706 height 23
type input "**********"
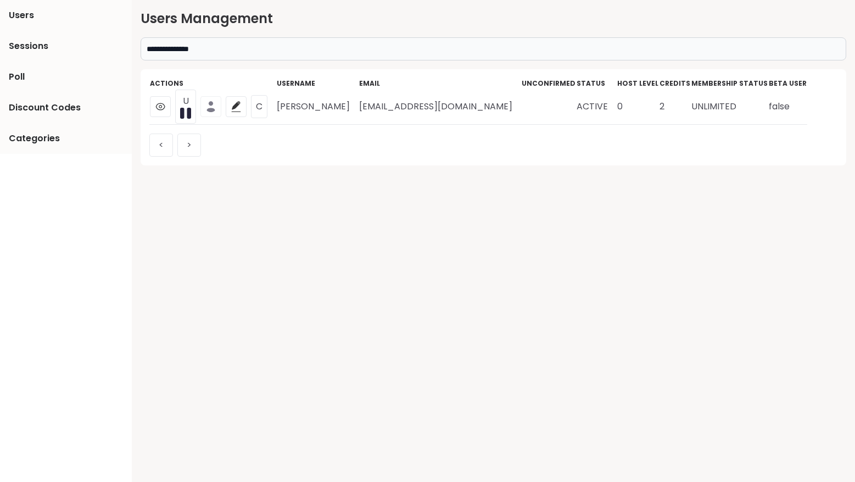
click at [210, 106] on icon at bounding box center [210, 106] width 11 height 11
